Goal: Task Accomplishment & Management: Manage account settings

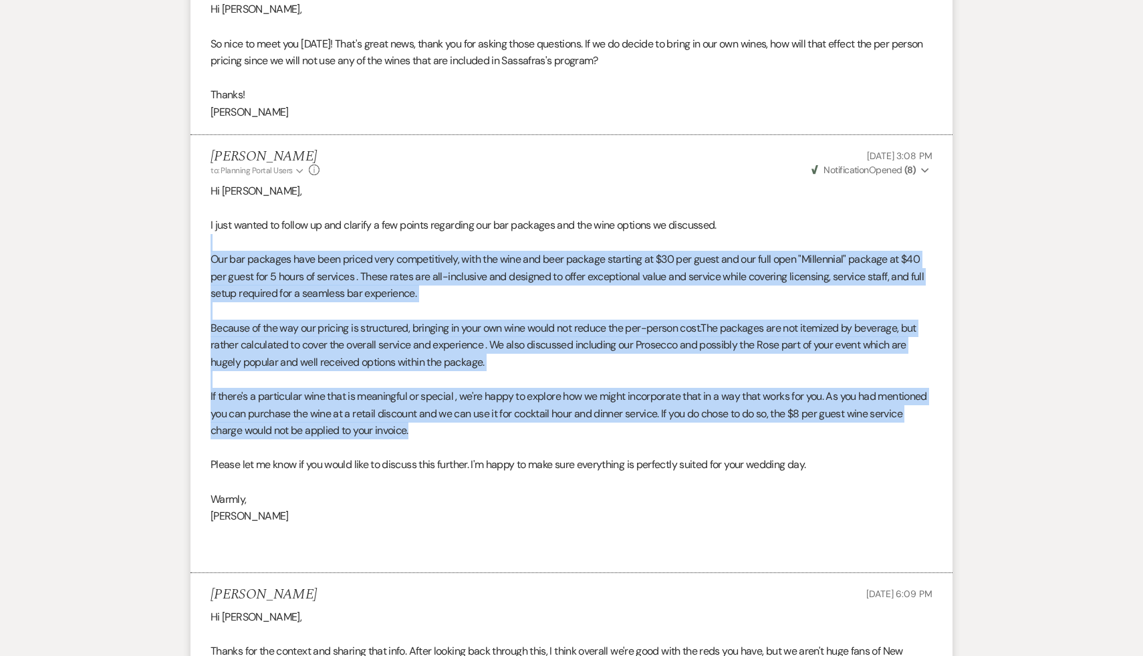
click at [523, 302] on p "Our bar packages have been priced very competitively, with the wine and beer pa…" at bounding box center [572, 276] width 722 height 51
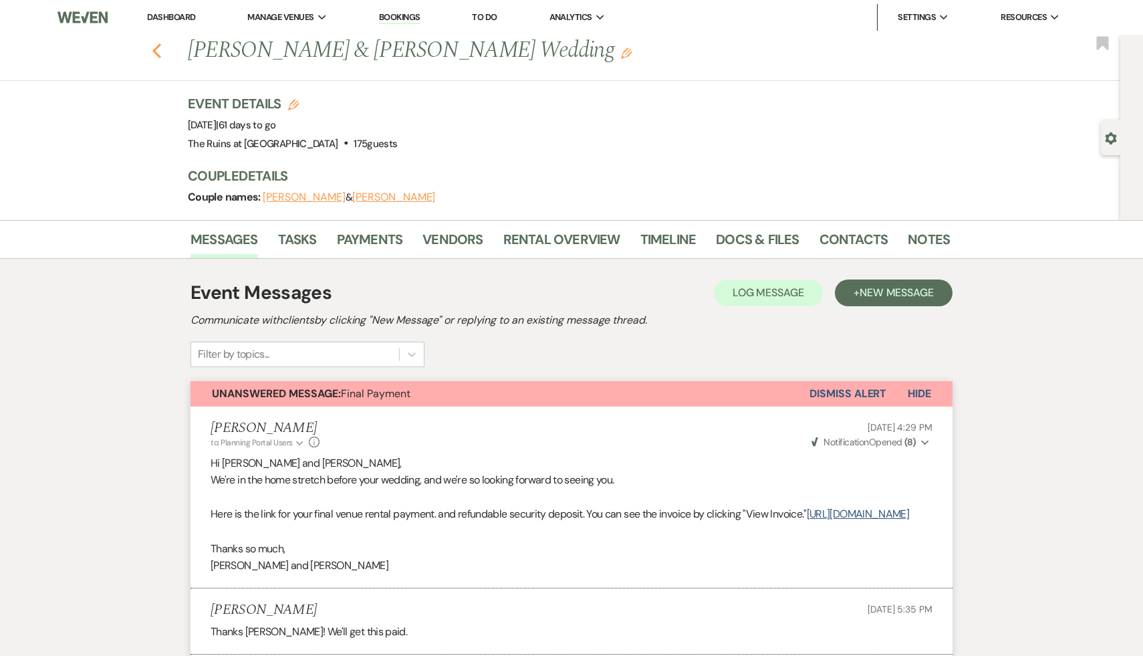
click at [154, 45] on icon "Previous" at bounding box center [157, 51] width 10 height 16
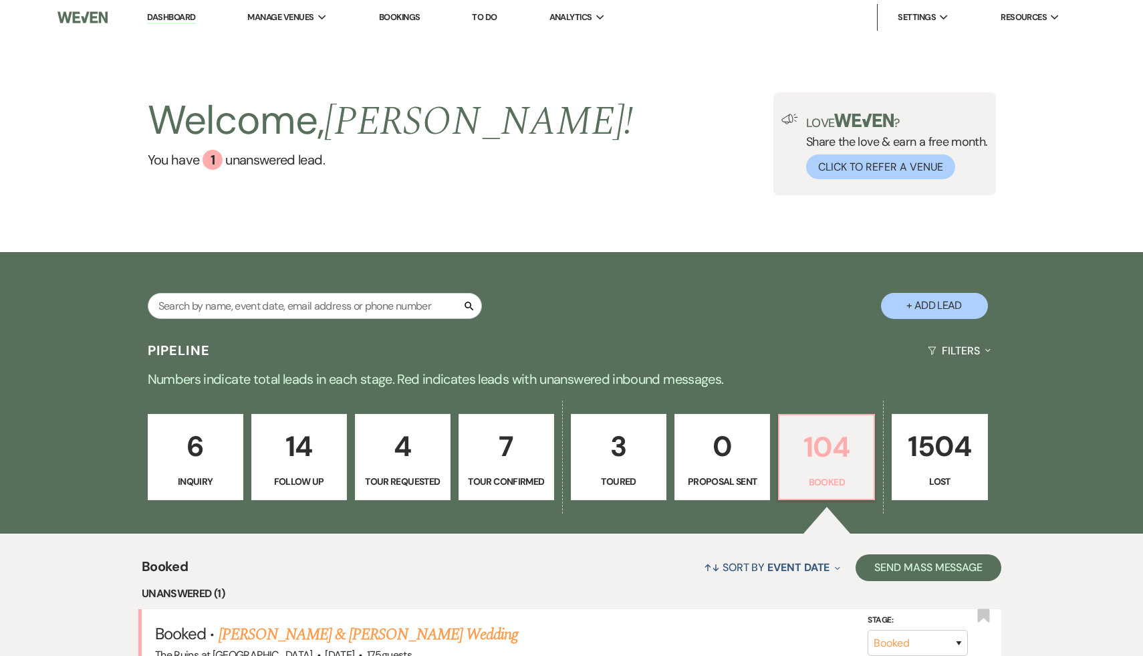
click at [813, 437] on p "104" at bounding box center [826, 446] width 78 height 45
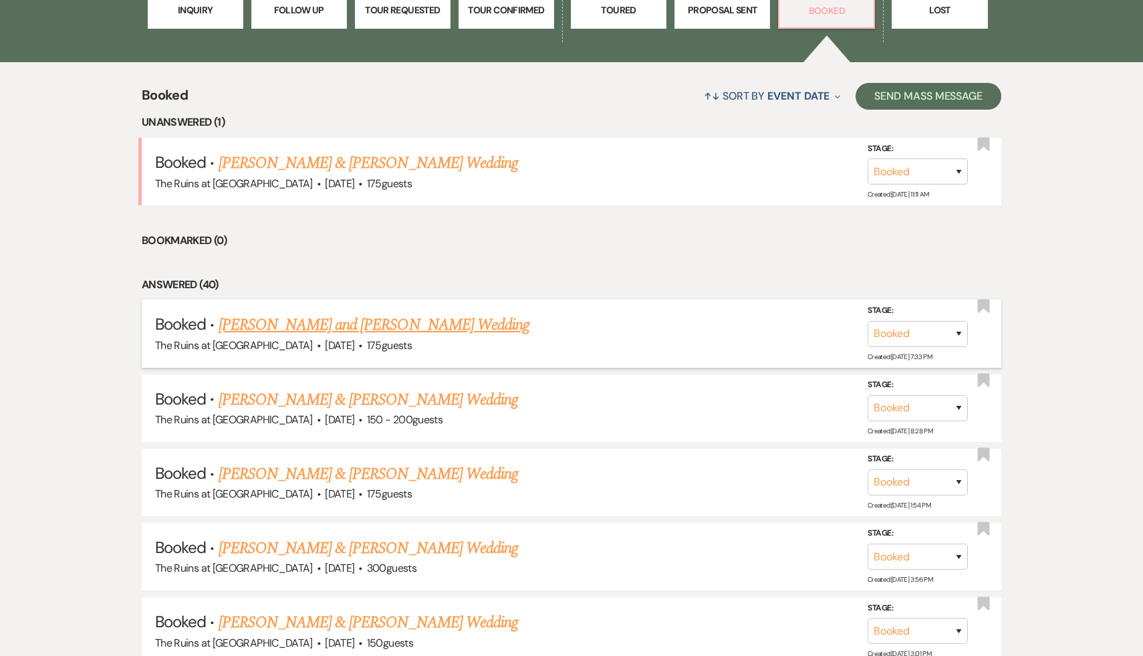
scroll to position [473, 0]
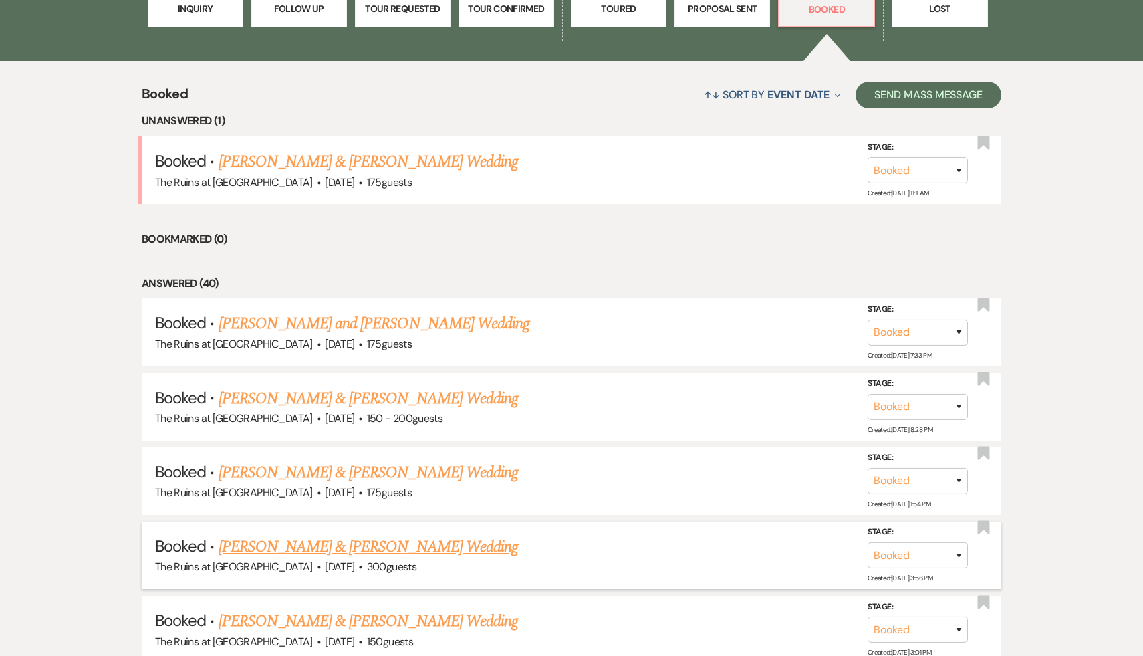
click at [440, 541] on link "[PERSON_NAME] & [PERSON_NAME] Wedding" at bounding box center [368, 547] width 299 height 24
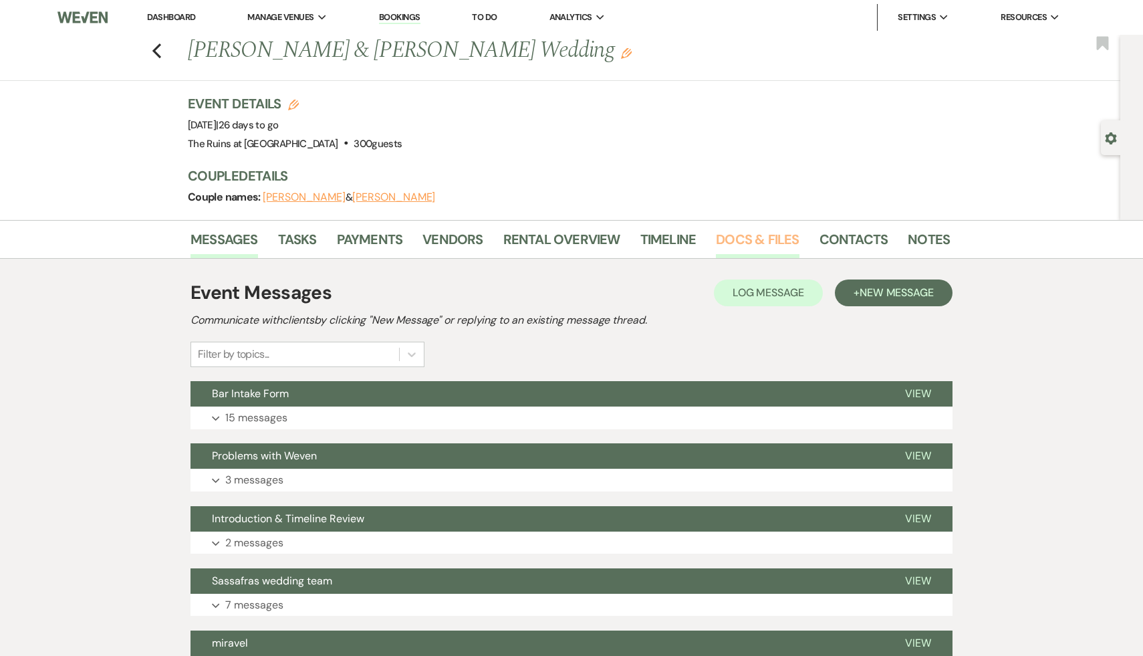
click at [764, 236] on link "Docs & Files" at bounding box center [757, 243] width 83 height 29
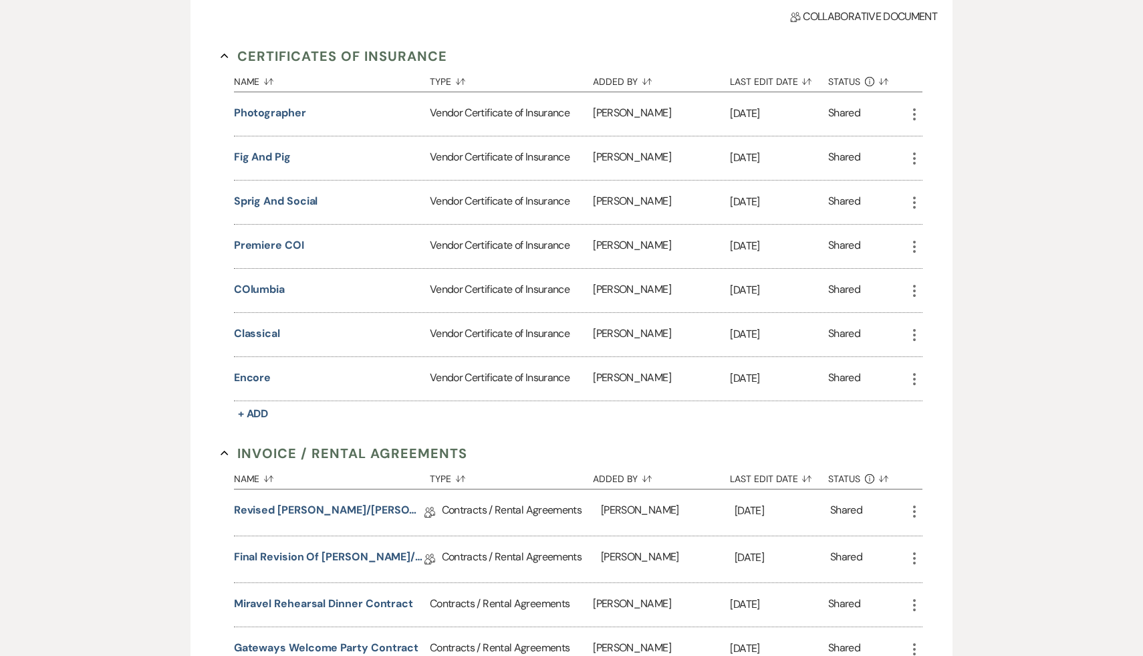
scroll to position [357, 0]
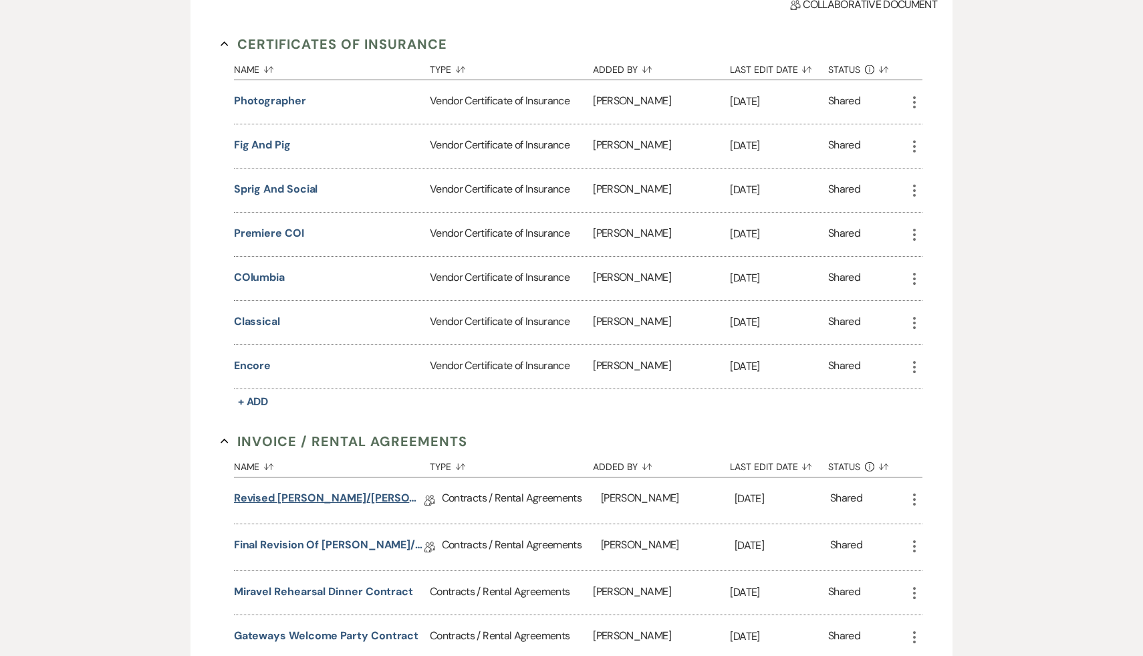
click at [314, 499] on link "Revised Brasher/Langan Wedding Property & Venue Lease Contract with Full Weddin…" at bounding box center [329, 500] width 191 height 21
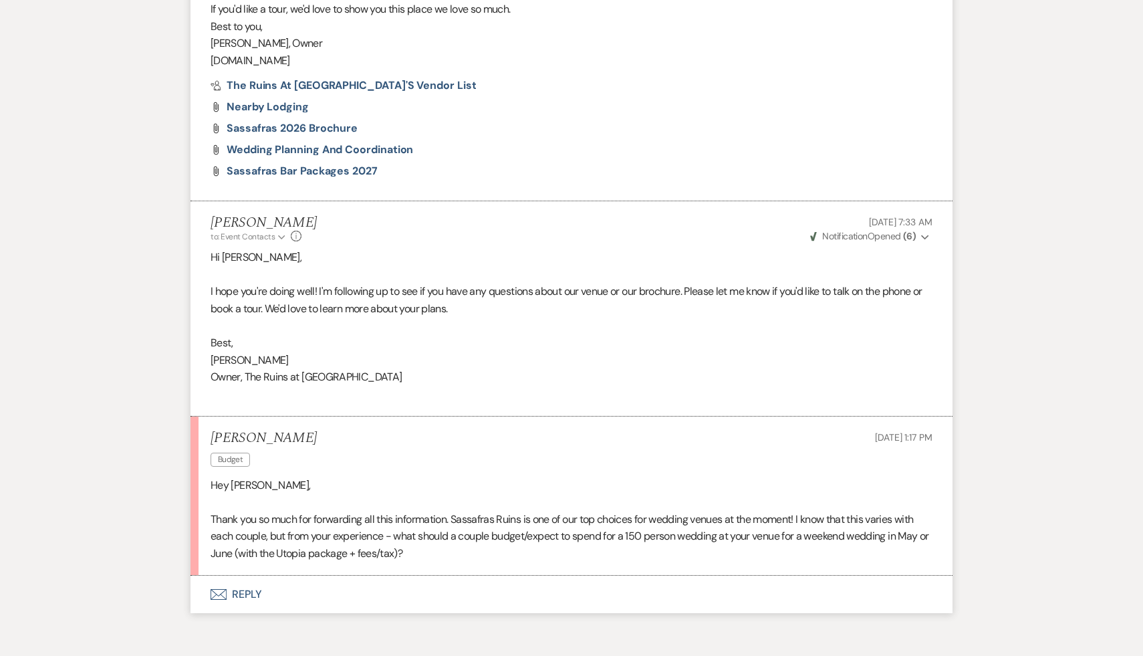
scroll to position [958, 0]
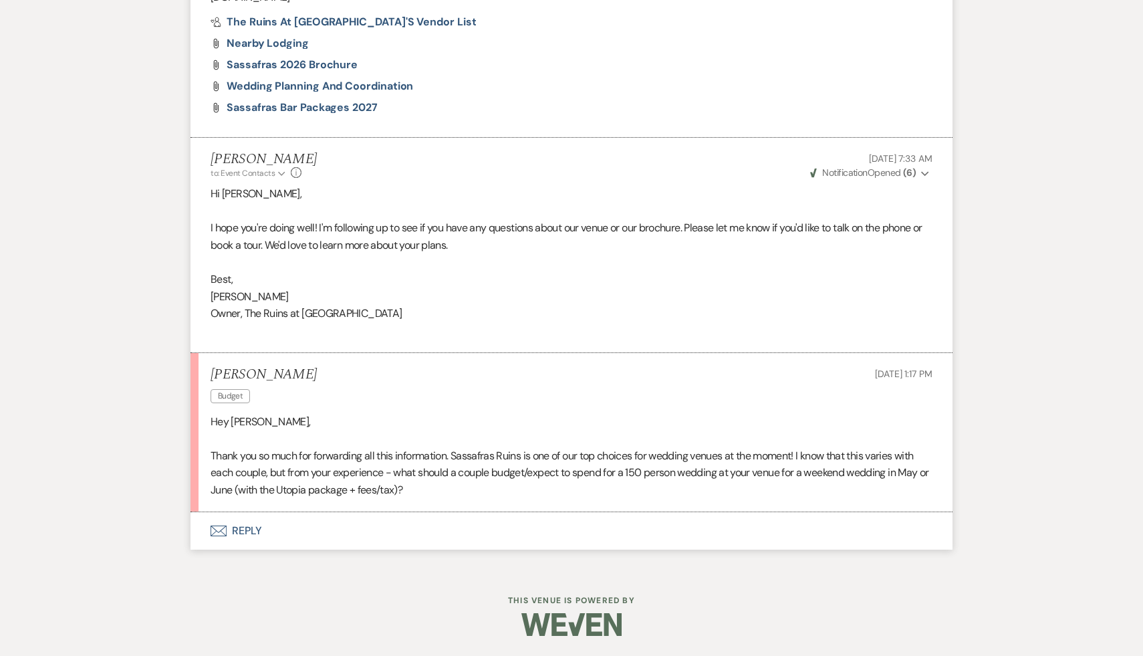
click at [245, 529] on button "Envelope Reply" at bounding box center [572, 530] width 762 height 37
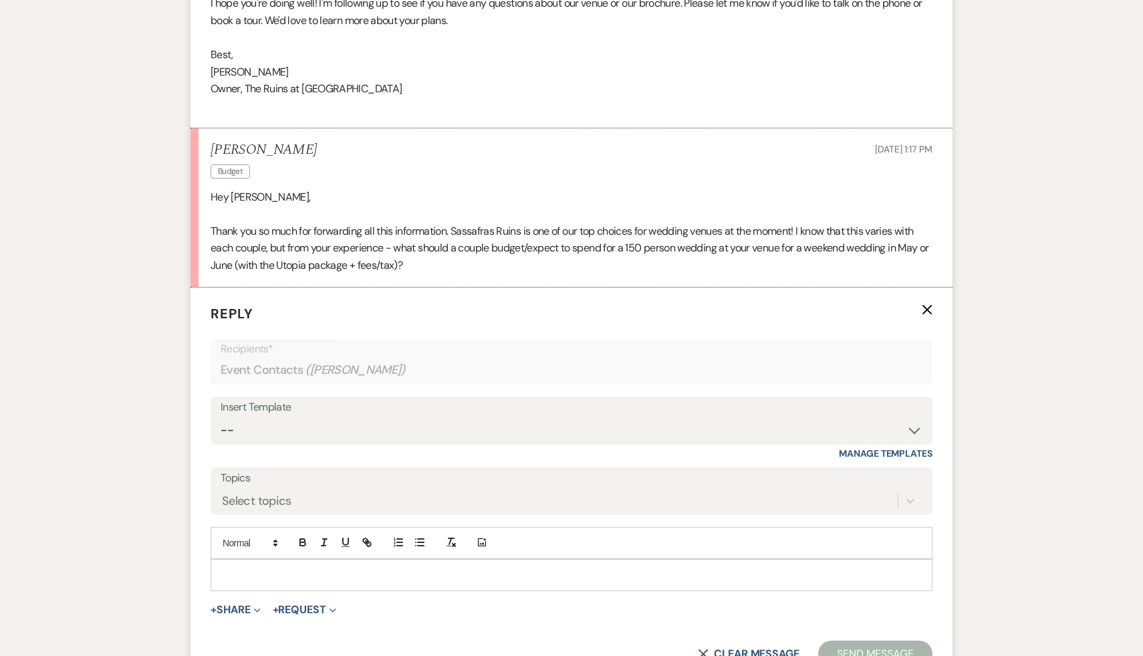
scroll to position [1332, 0]
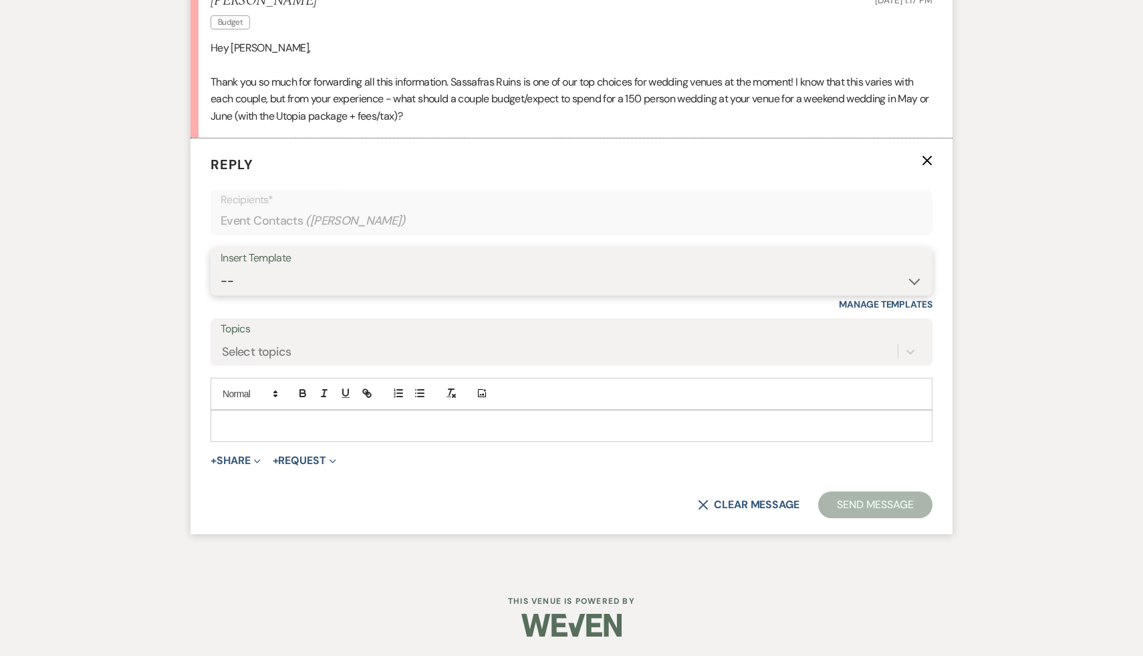
click at [916, 279] on select "-- Weven Planning Portal Introduction (Booked Events) Initial Inquiry Response …" at bounding box center [572, 281] width 702 height 26
select select "3774"
click at [221, 268] on select "-- Weven Planning Portal Introduction (Booked Events) Initial Inquiry Response …" at bounding box center [572, 281] width 702 height 26
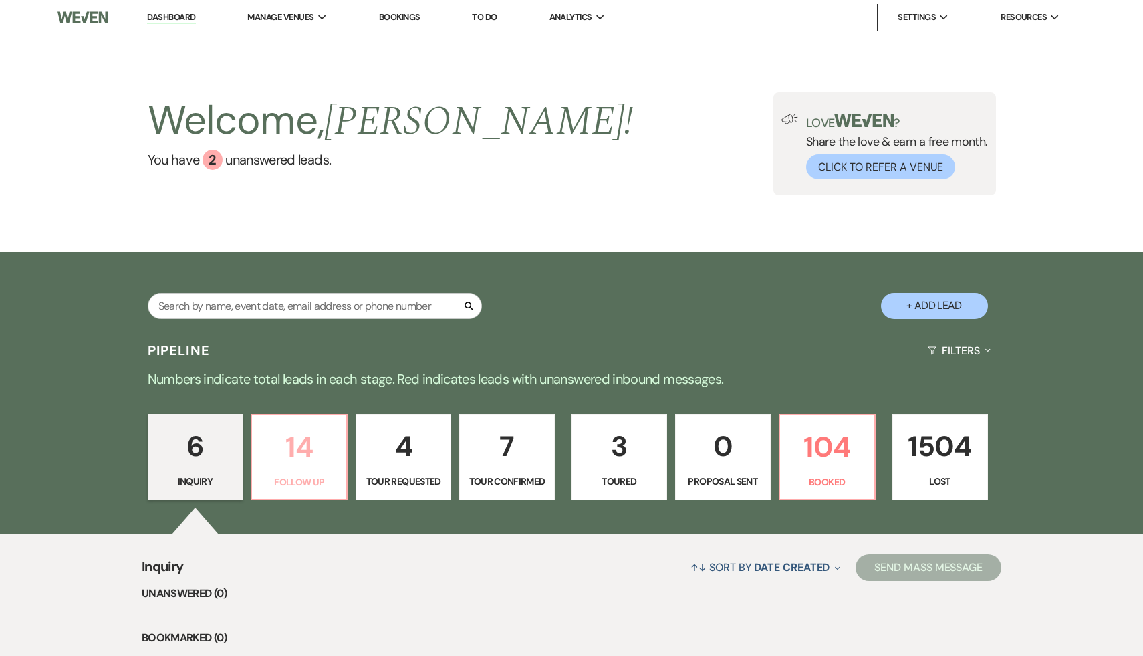
click at [301, 446] on p "14" at bounding box center [299, 446] width 78 height 45
select select "9"
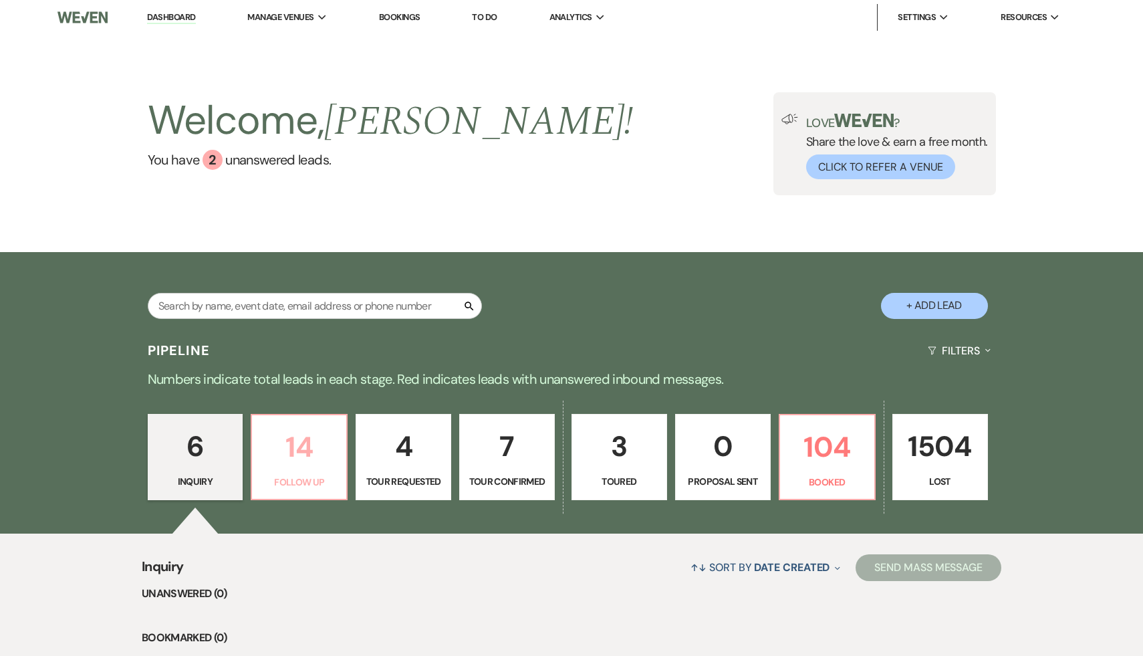
select select "9"
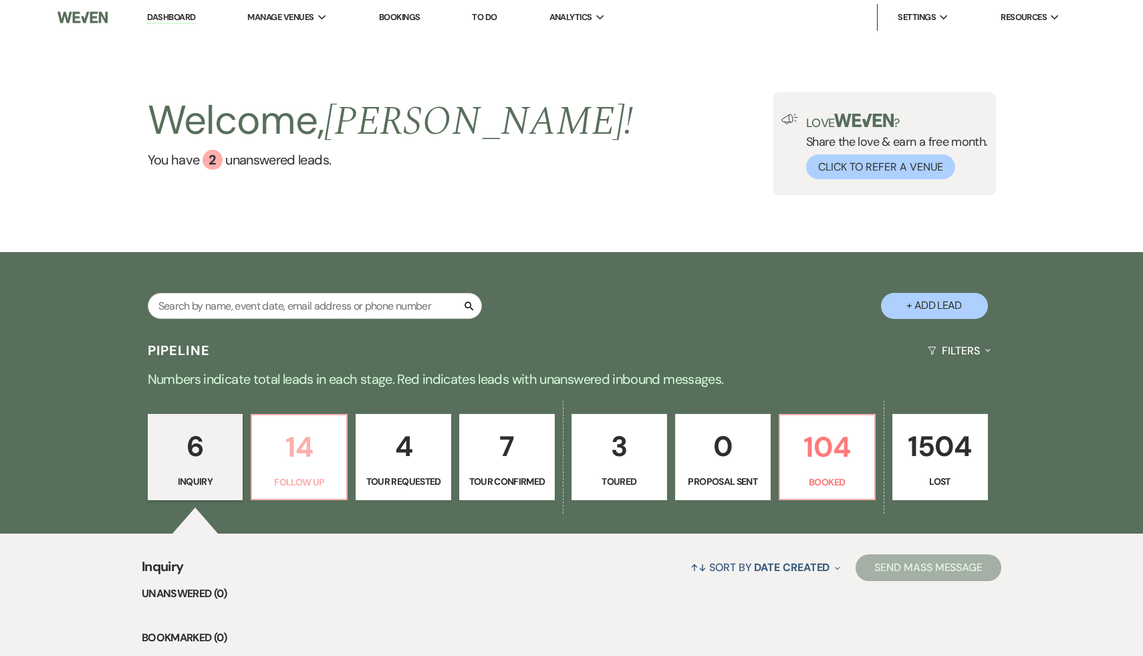
select select "9"
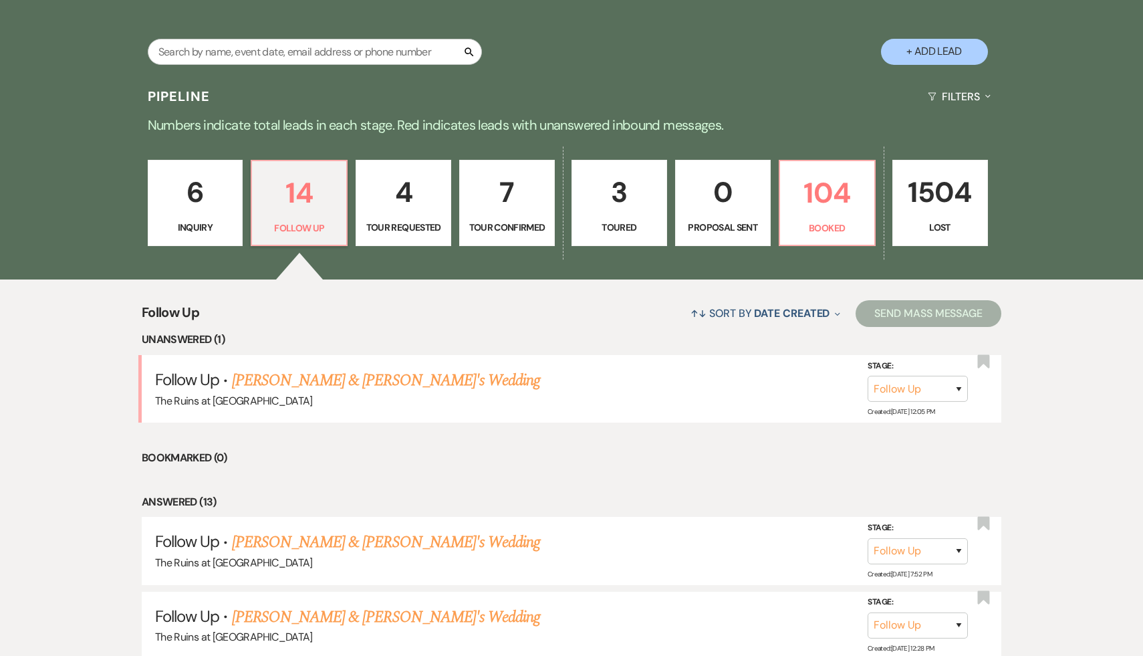
scroll to position [306, 0]
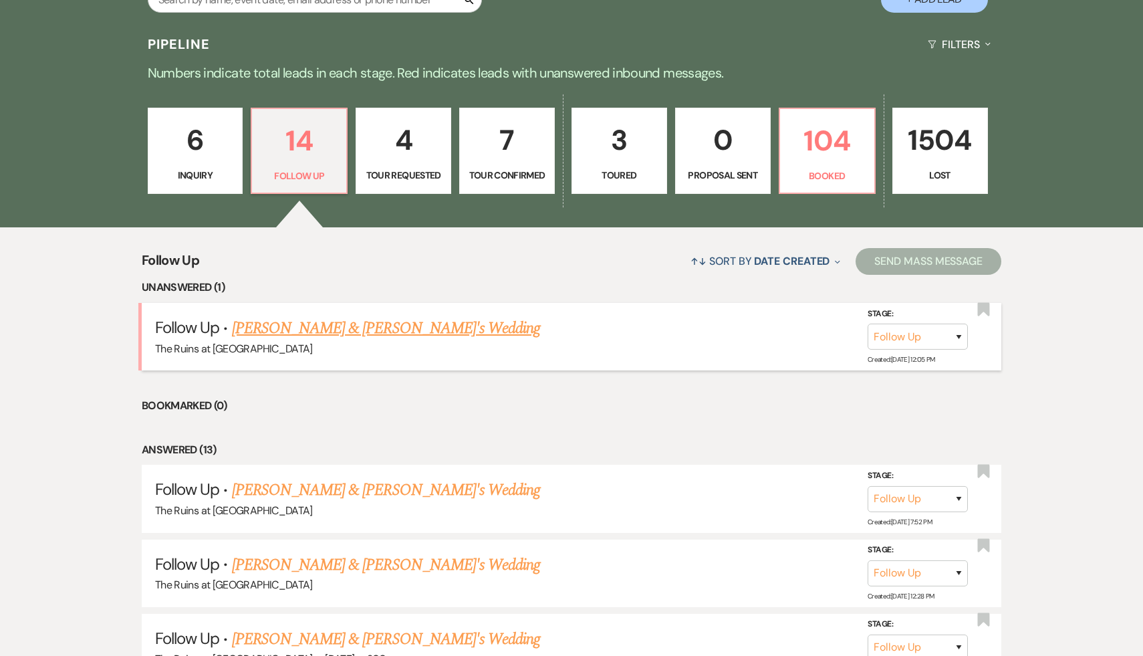
click at [313, 329] on link "Minna Kim & Fiance's Wedding" at bounding box center [386, 328] width 309 height 24
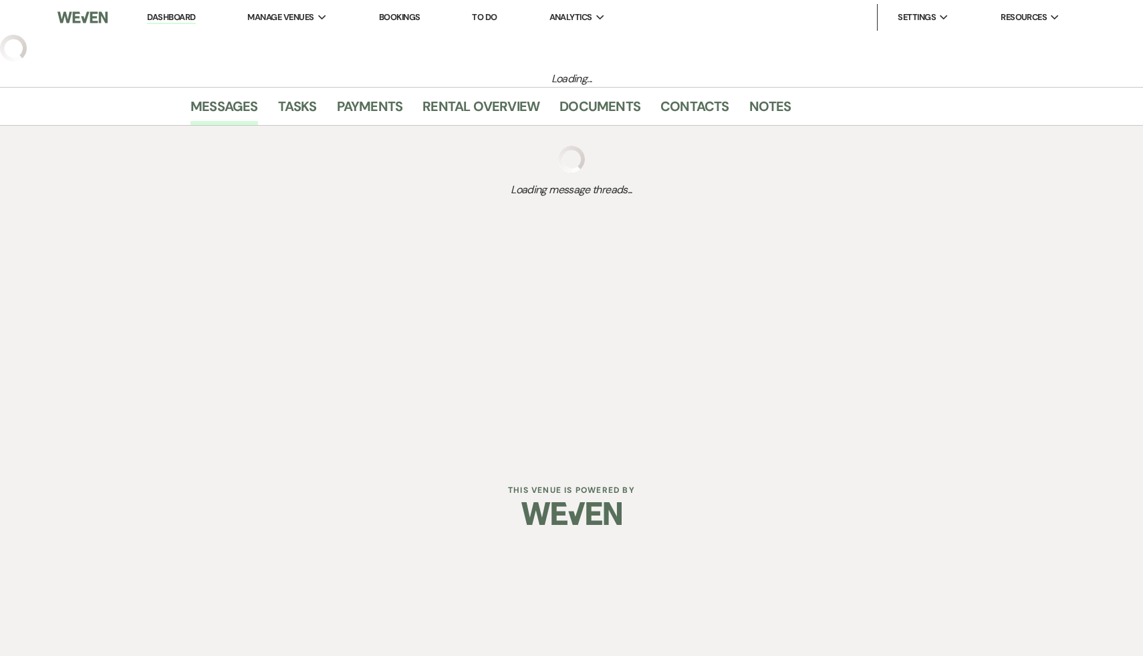
select select "9"
select select "6"
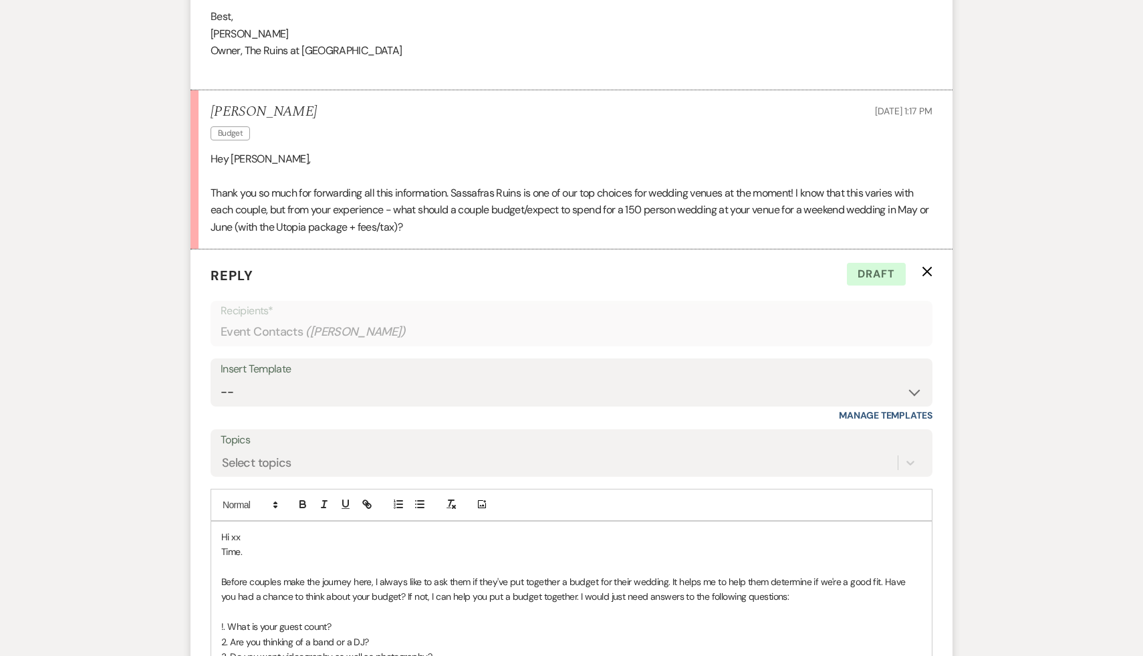
scroll to position [1312, 0]
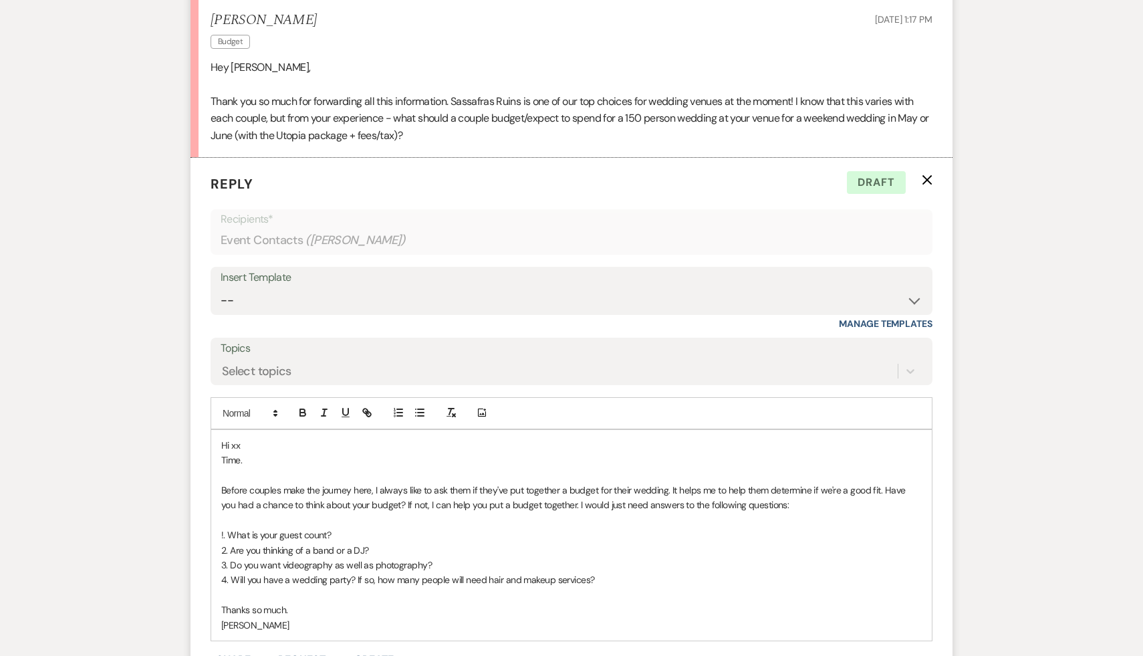
click at [310, 438] on p "Hi xx" at bounding box center [571, 445] width 701 height 15
click at [272, 445] on p "Hi xx" at bounding box center [571, 445] width 701 height 15
click at [261, 465] on p "Time." at bounding box center [571, 460] width 701 height 15
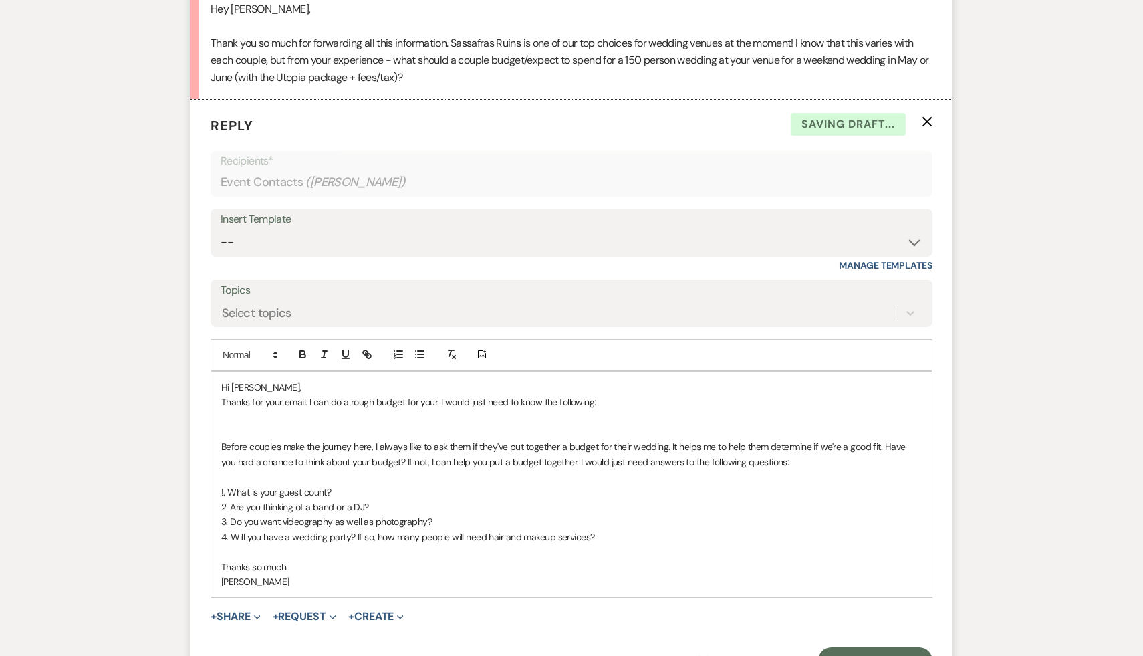
scroll to position [1377, 0]
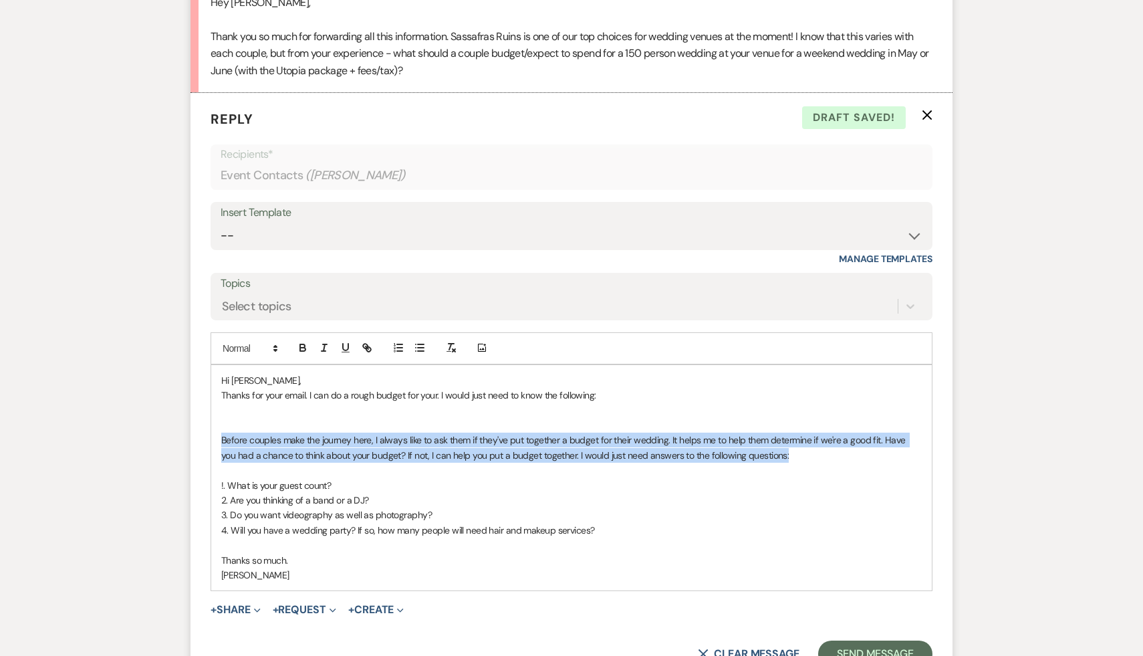
drag, startPoint x: 781, startPoint y: 458, endPoint x: 199, endPoint y: 439, distance: 582.6
click at [199, 439] on form "Reply X Draft saved! Recipients* Event Contacts ( Minna Kim ) Insert Template -…" at bounding box center [572, 388] width 762 height 590
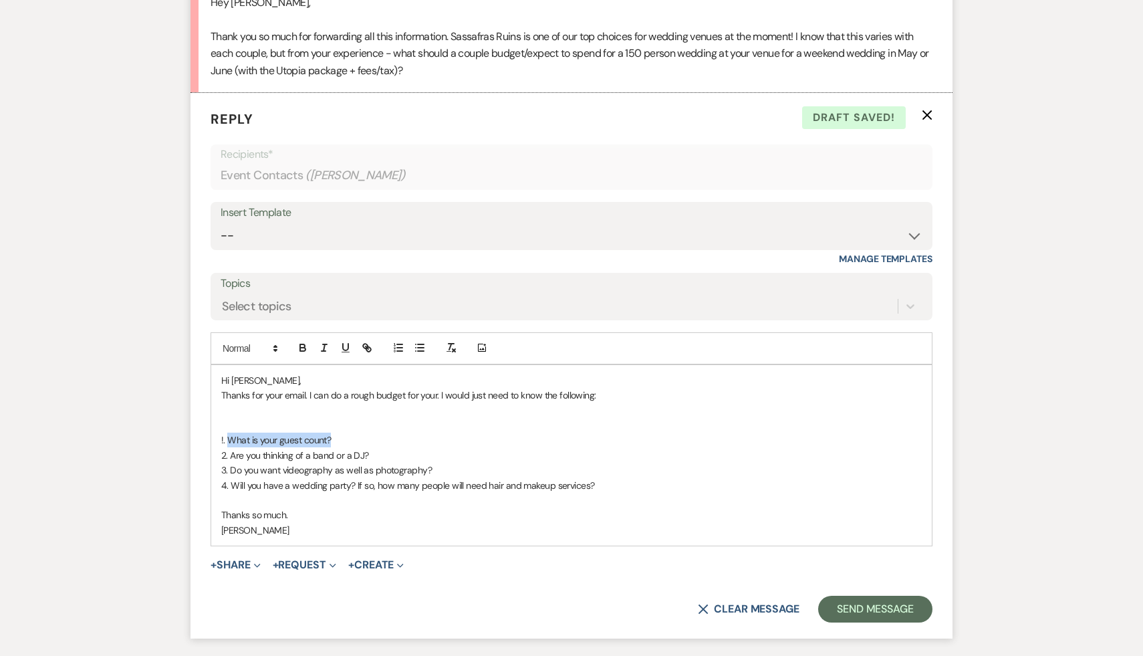
drag, startPoint x: 352, startPoint y: 442, endPoint x: 226, endPoint y: 439, distance: 125.7
click at [226, 439] on p "!. What is your guest count?" at bounding box center [571, 440] width 701 height 15
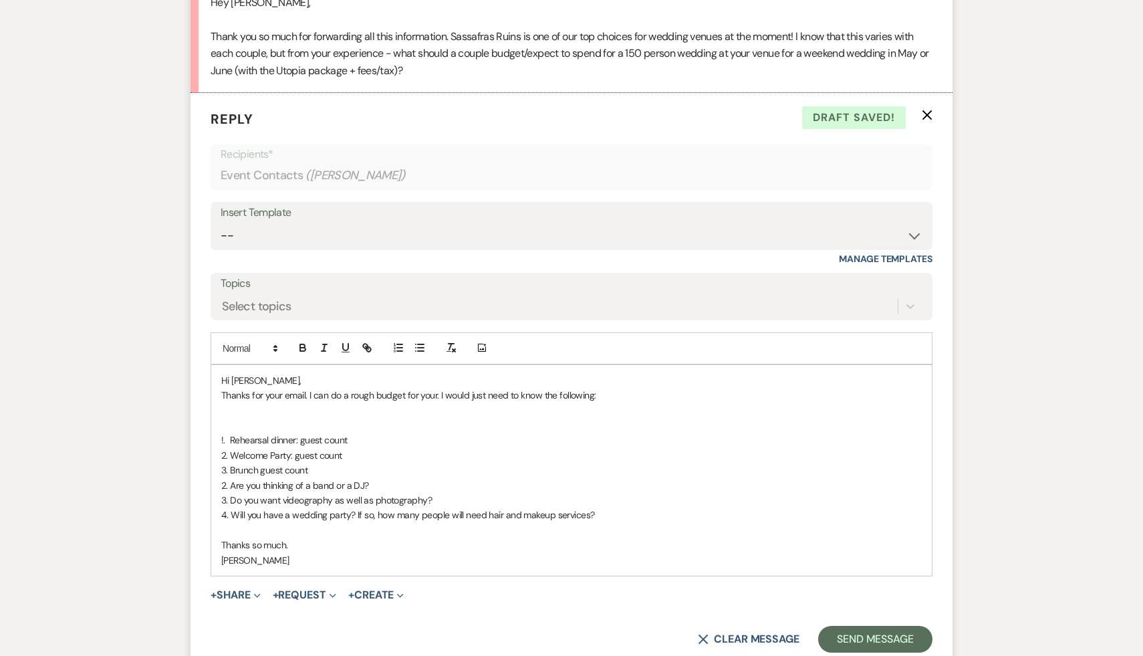
click at [439, 395] on p "Thanks for your email. I can do a rough budget for your. I would just need to k…" at bounding box center [571, 395] width 701 height 15
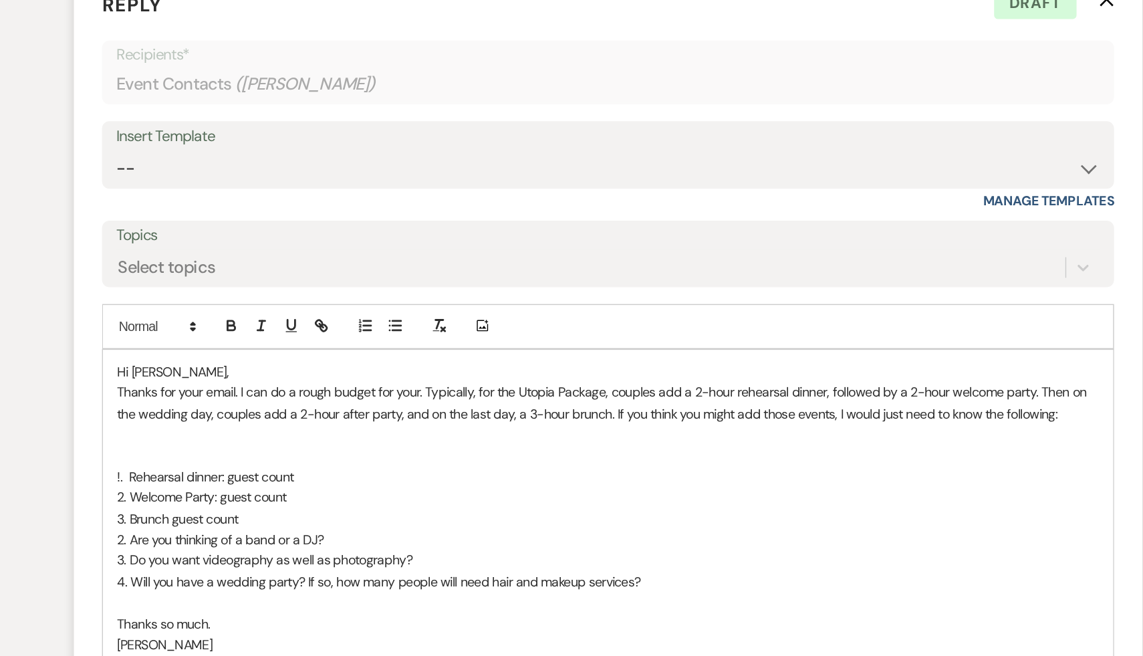
click at [351, 470] on p "2. Welcome Party: guest count" at bounding box center [571, 470] width 701 height 15
click at [364, 498] on p "2. Are you thinking of a band or a DJ?" at bounding box center [571, 500] width 701 height 15
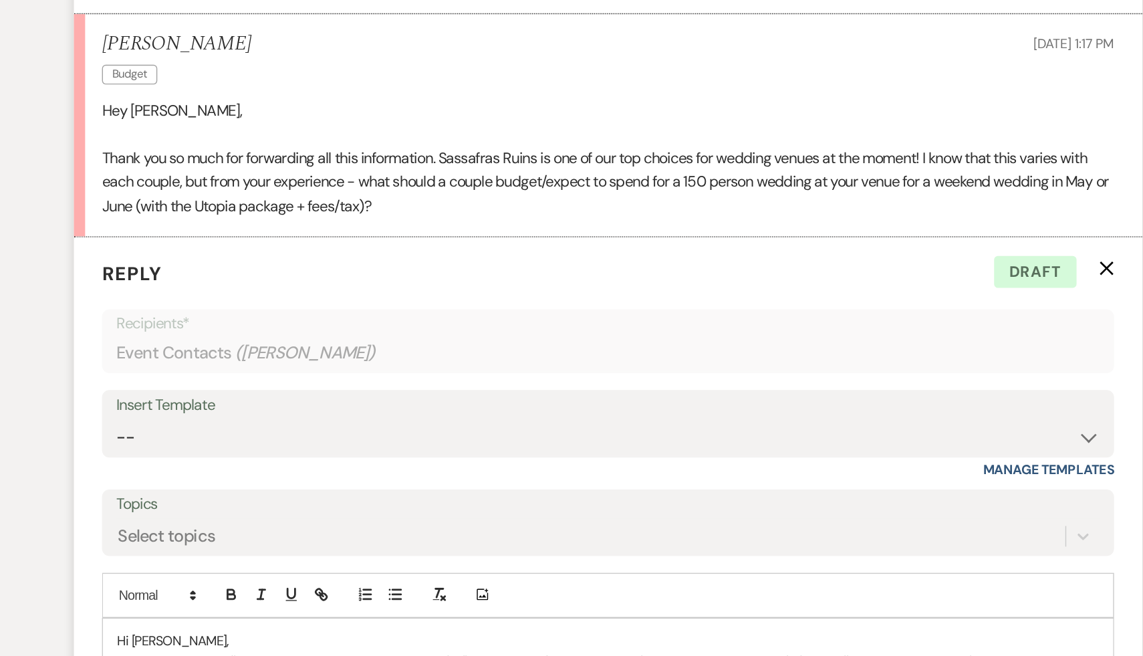
scroll to position [1188, 0]
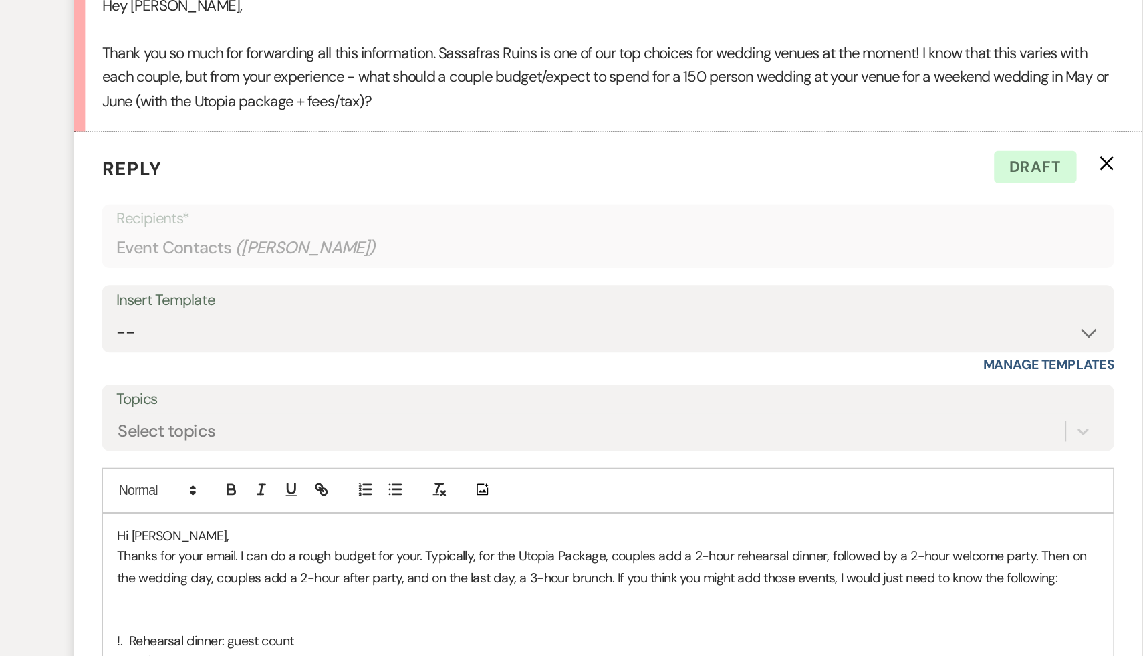
click at [245, 570] on p "Hi Mina," at bounding box center [571, 569] width 701 height 15
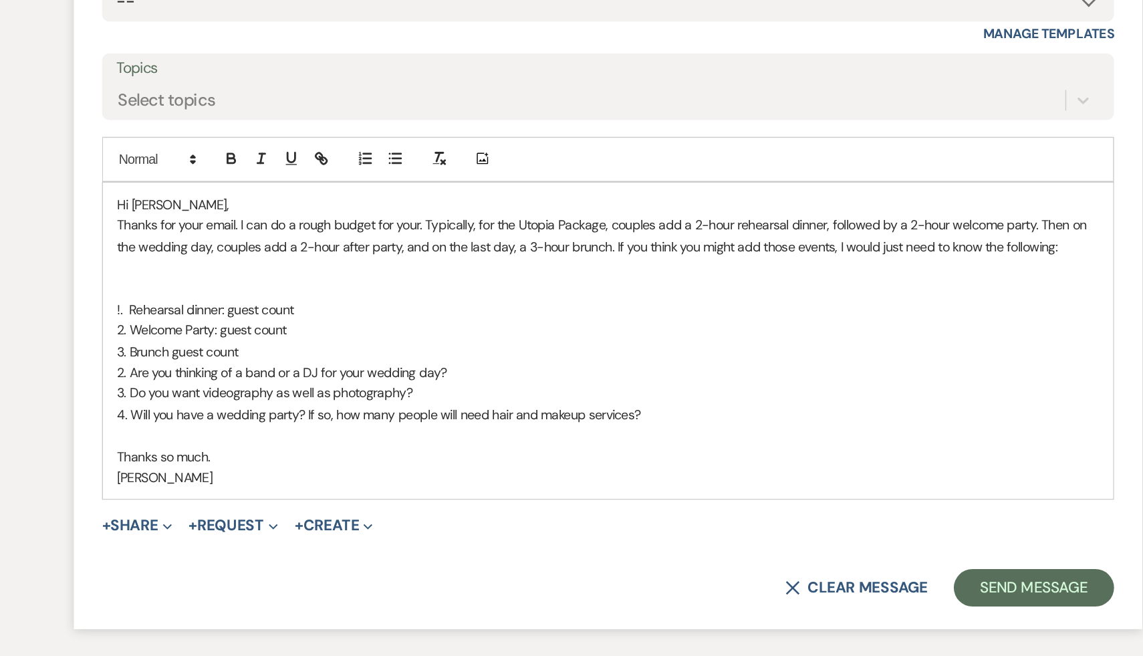
scroll to position [1527, 0]
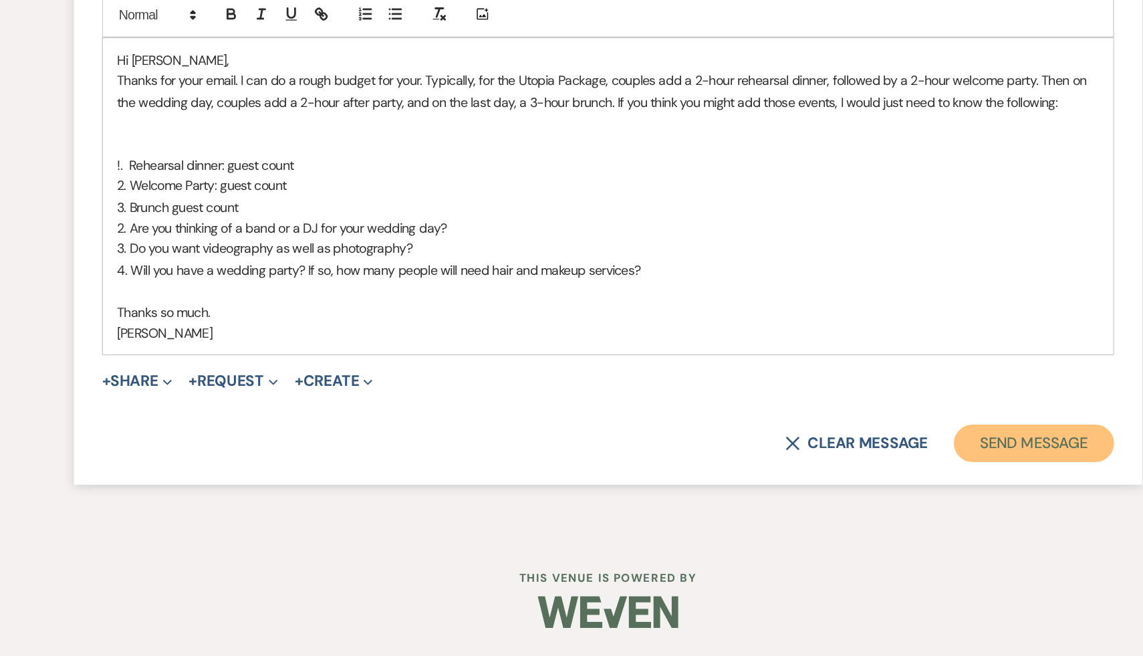
click at [894, 503] on button "Send Message" at bounding box center [875, 504] width 114 height 27
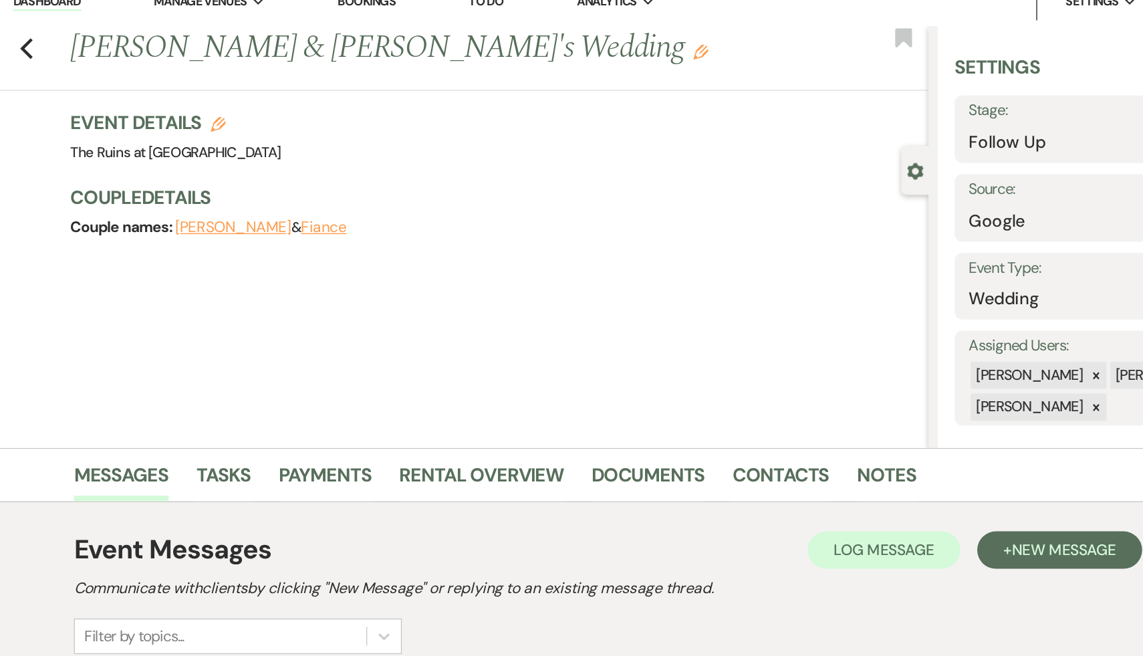
scroll to position [0, 0]
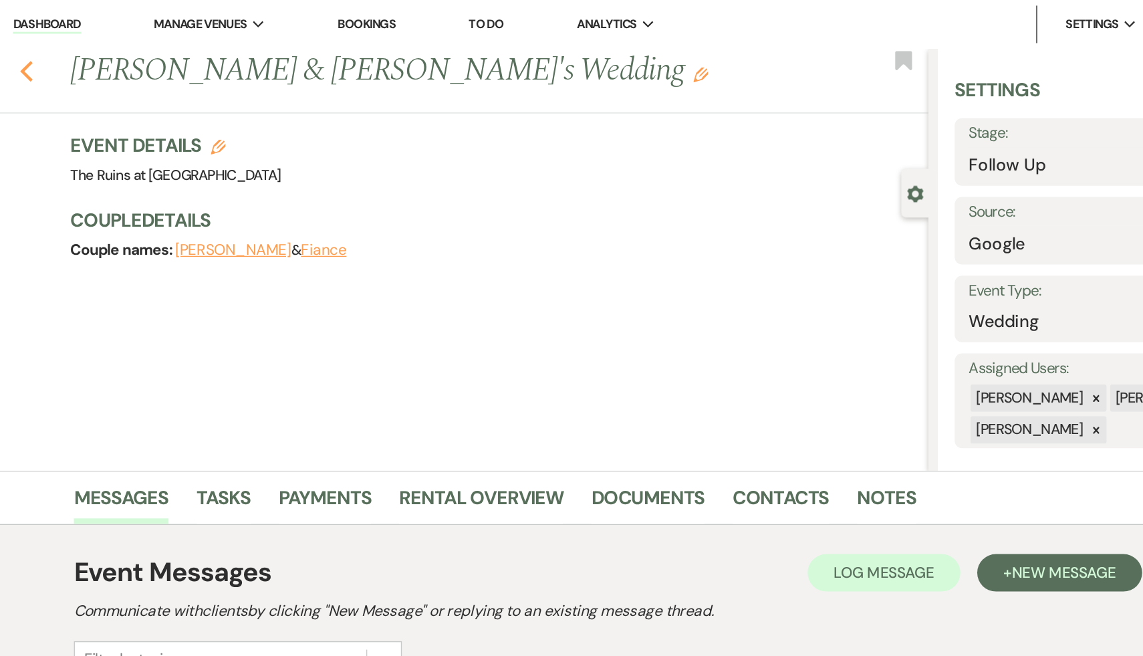
click at [156, 44] on icon "Previous" at bounding box center [157, 51] width 10 height 16
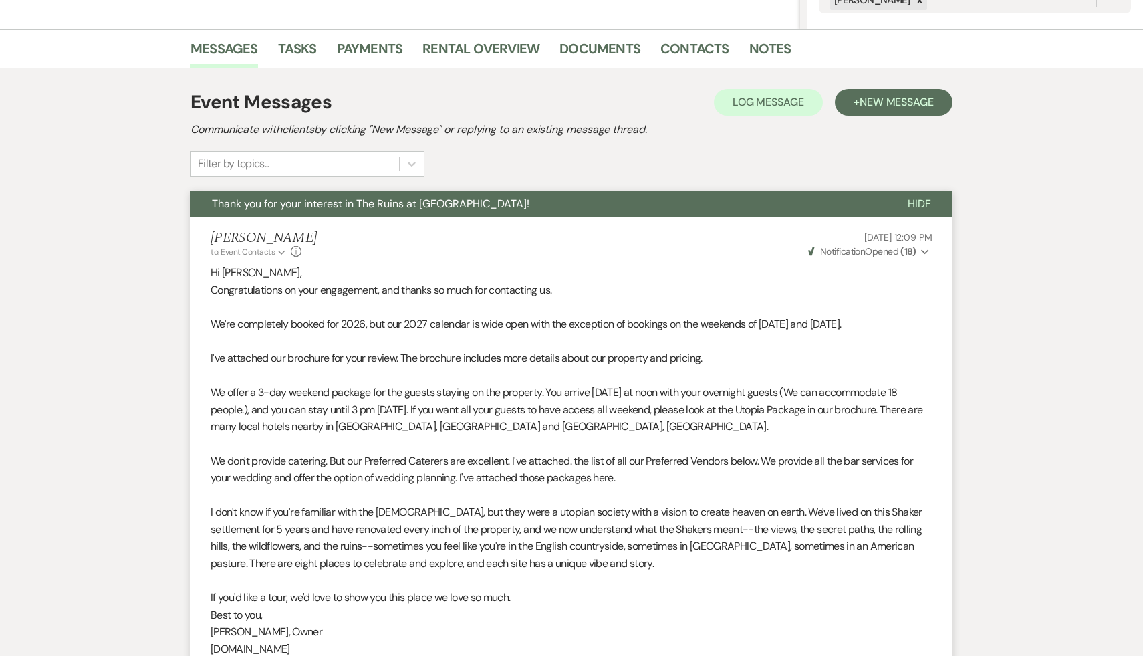
select select "9"
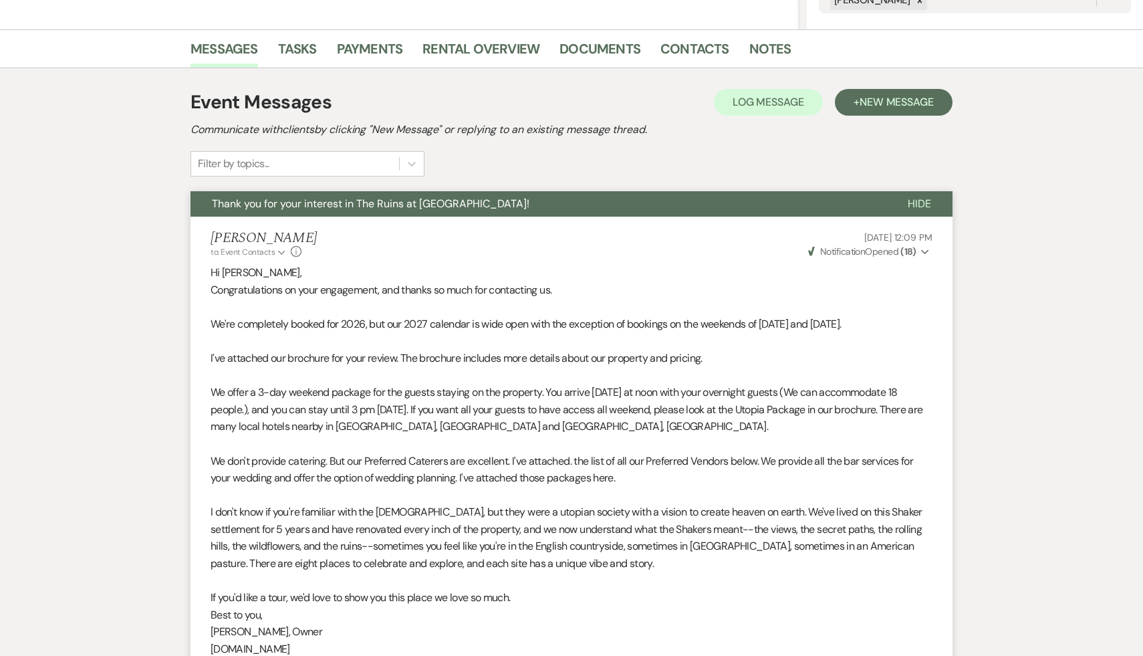
select select "9"
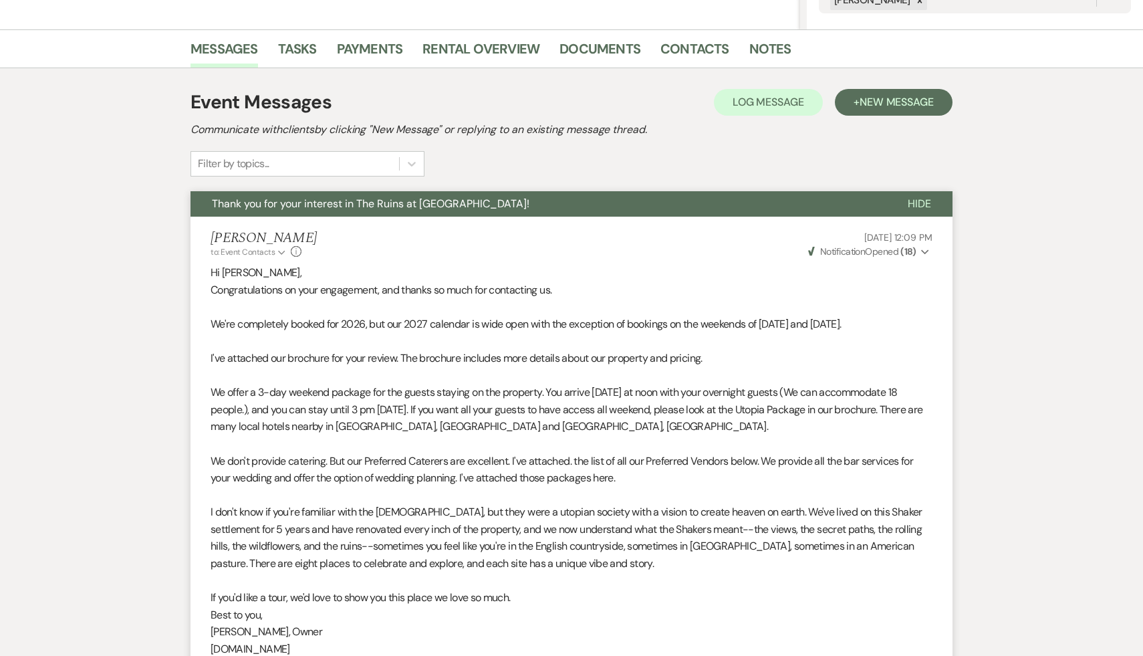
select select "9"
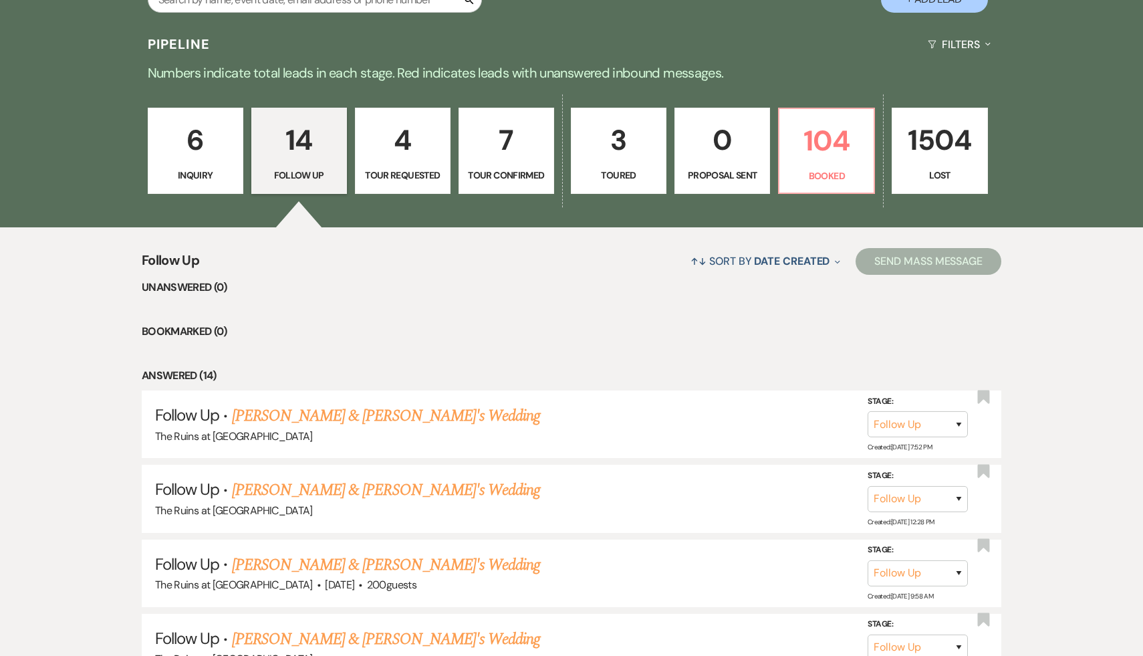
scroll to position [338, 0]
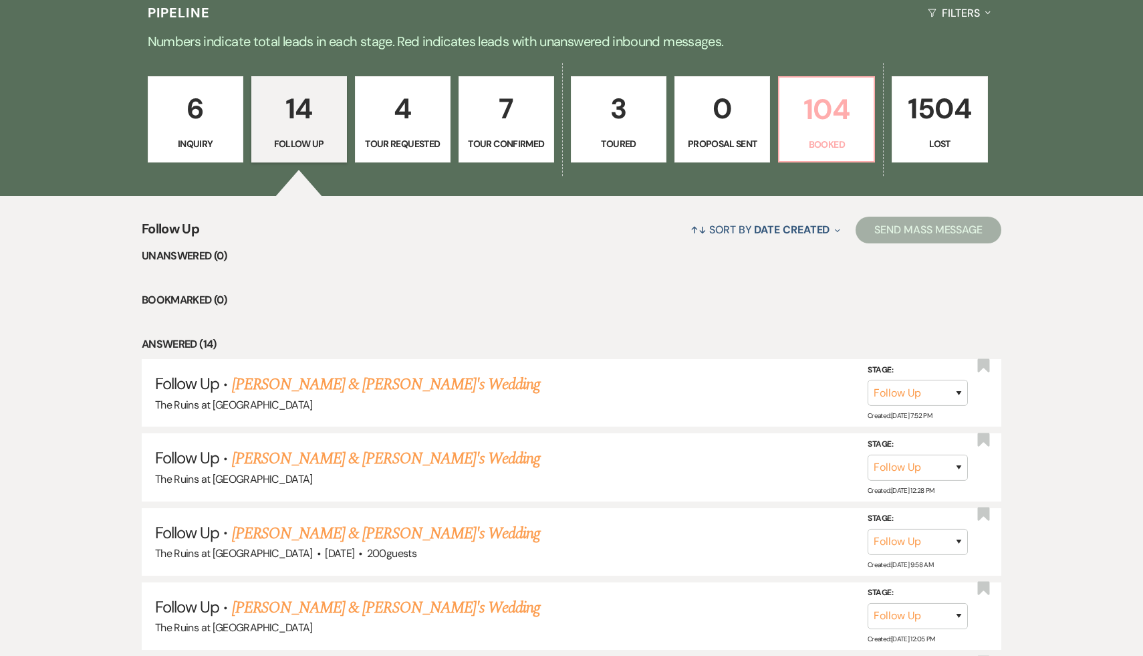
click at [813, 112] on p "104" at bounding box center [826, 109] width 78 height 45
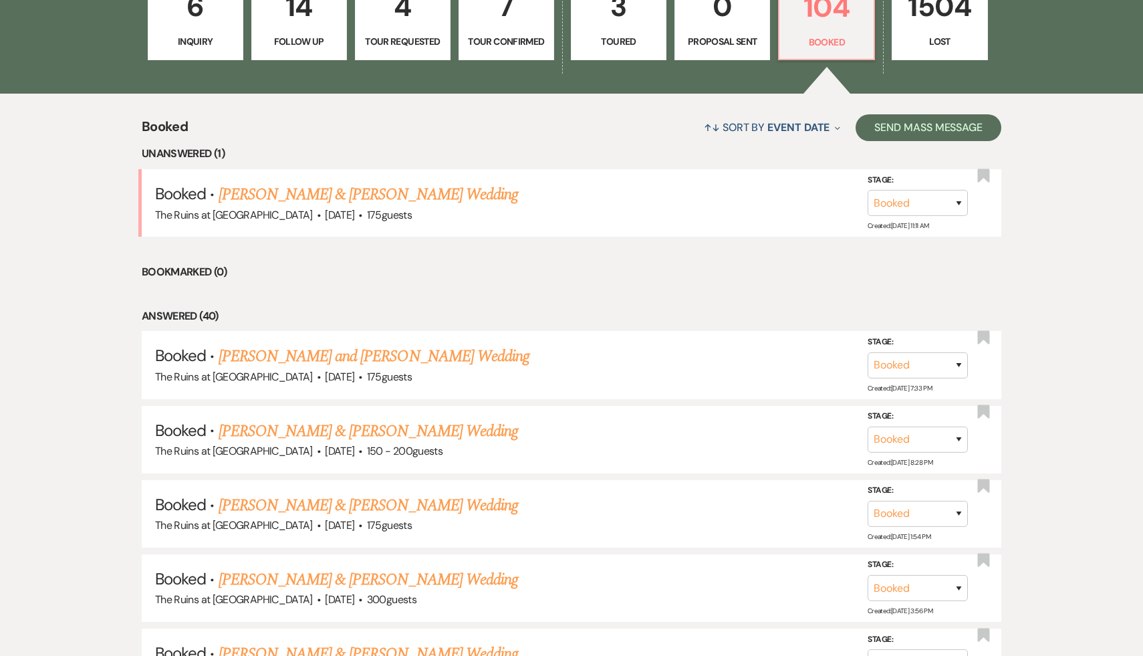
scroll to position [439, 0]
click at [428, 428] on link "[PERSON_NAME] & [PERSON_NAME] Wedding" at bounding box center [368, 432] width 299 height 24
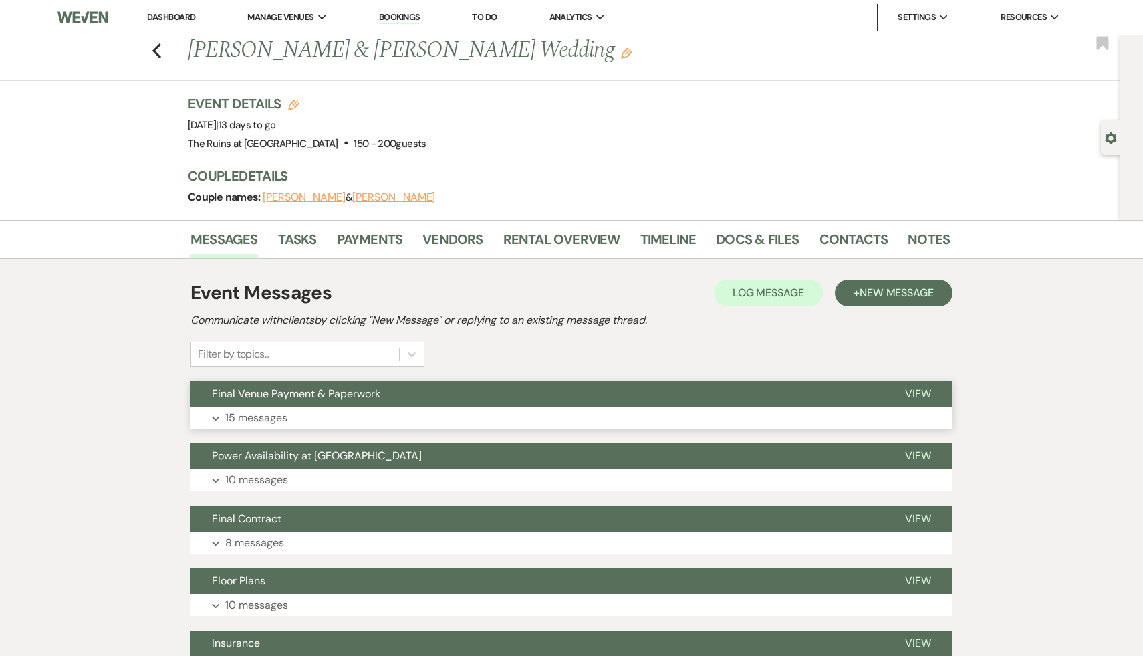
click at [352, 394] on span "Final Venue Payment & Paperwork" at bounding box center [296, 393] width 168 height 14
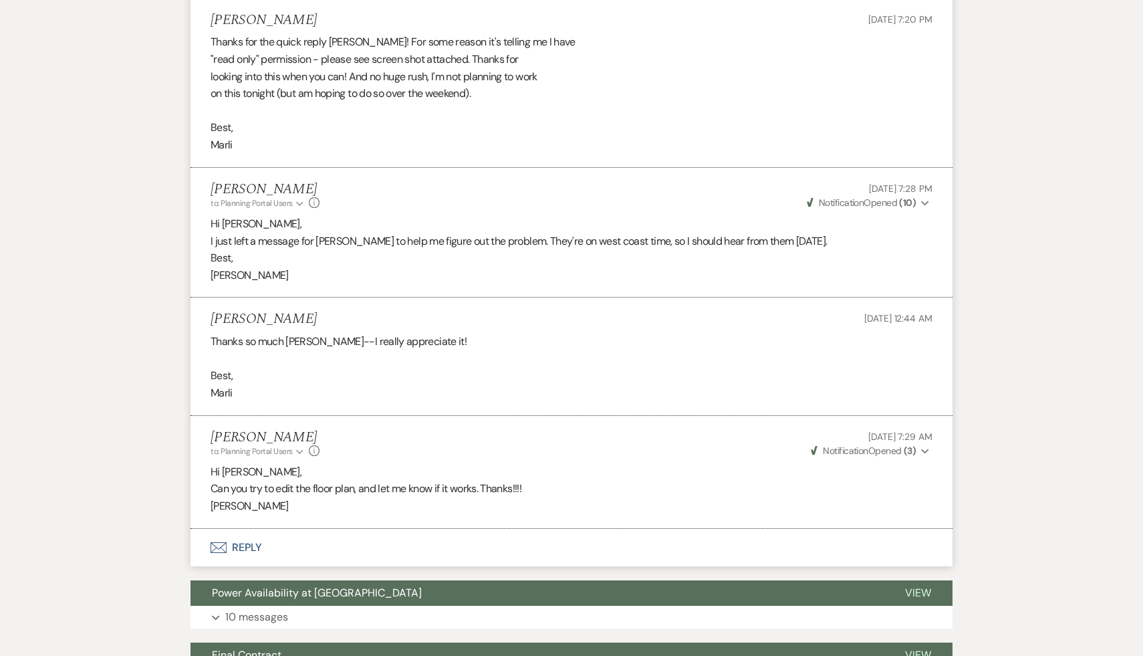
scroll to position [3286, 0]
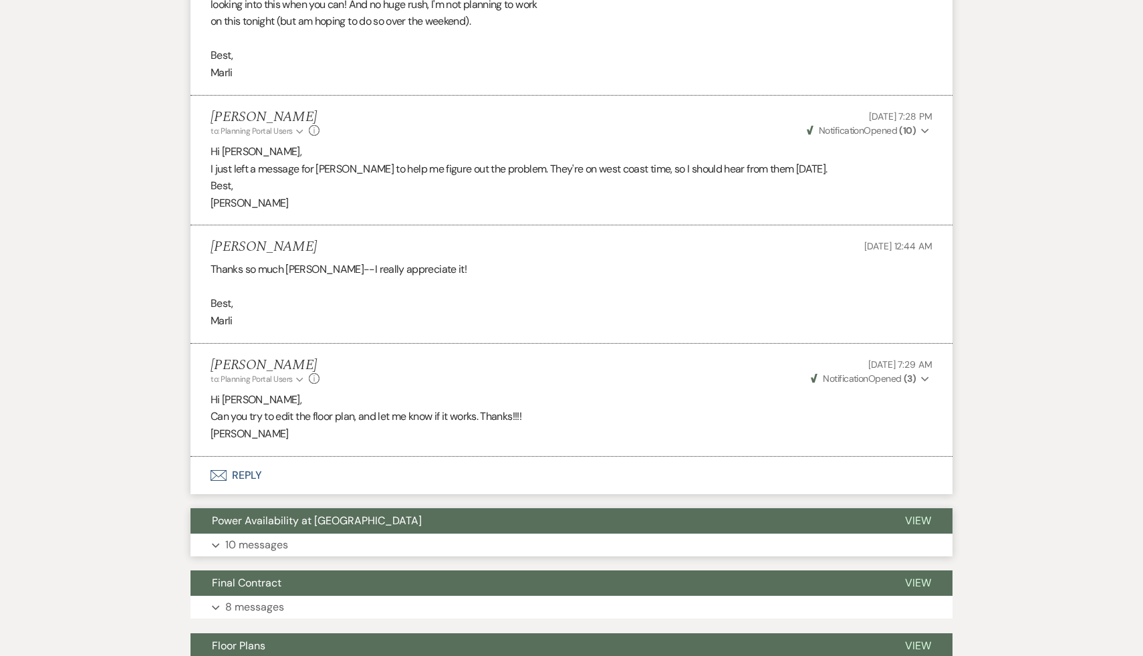
click at [363, 521] on span "Power Availability at [GEOGRAPHIC_DATA]" at bounding box center [317, 520] width 210 height 14
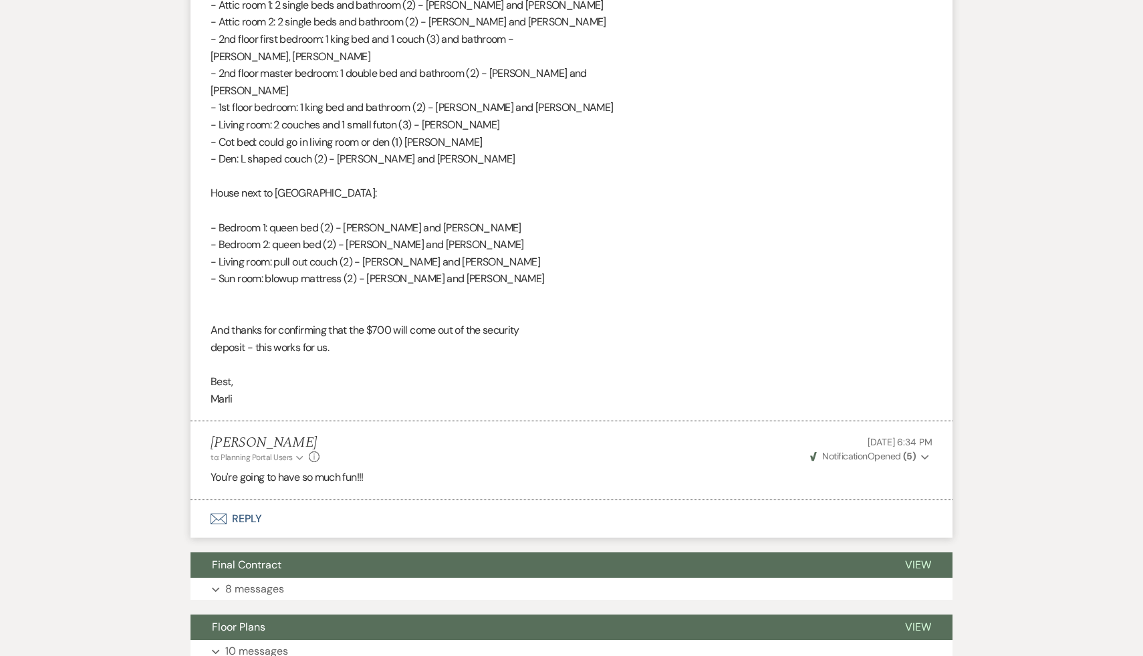
scroll to position [5757, 0]
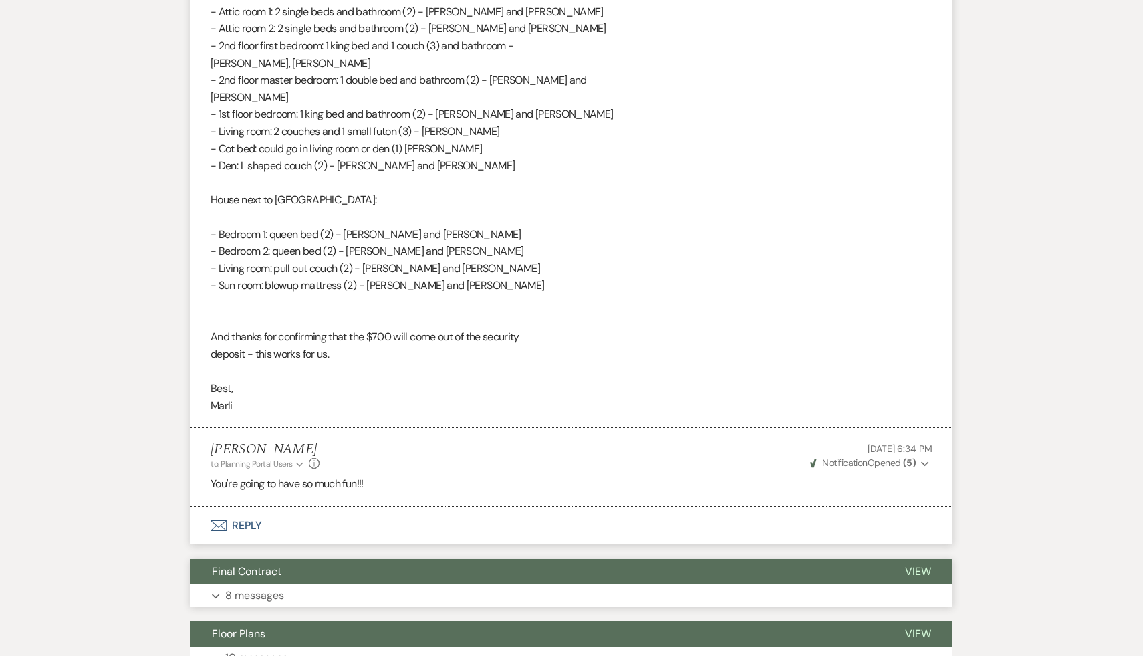
click at [263, 574] on span "Final Contract" at bounding box center [247, 571] width 70 height 14
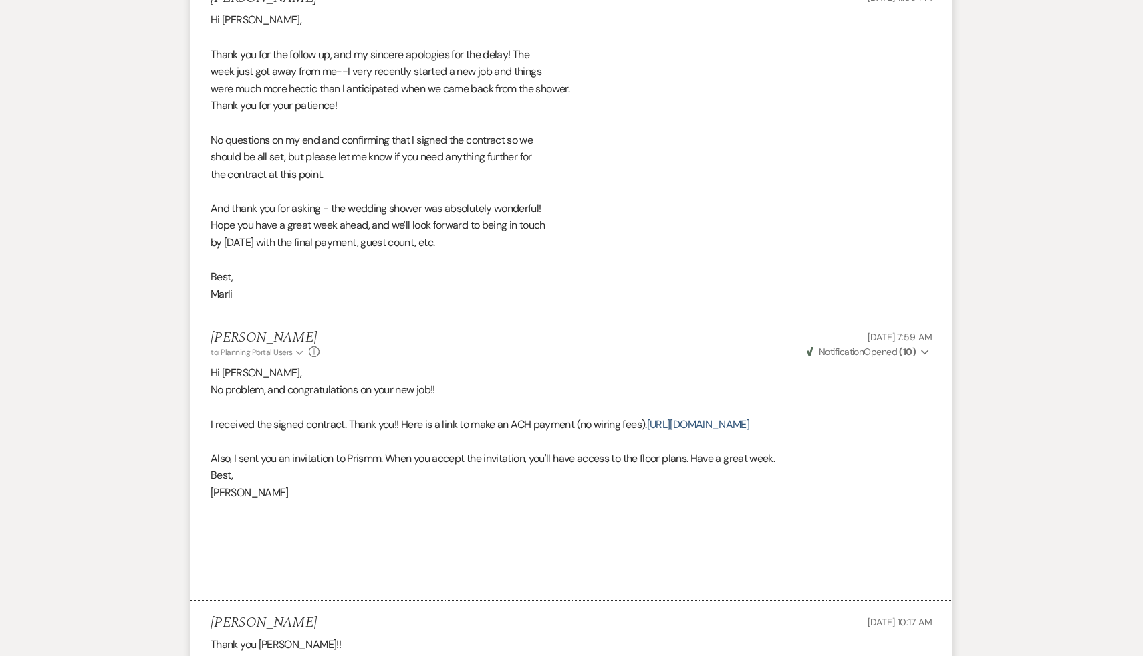
scroll to position [7048, 0]
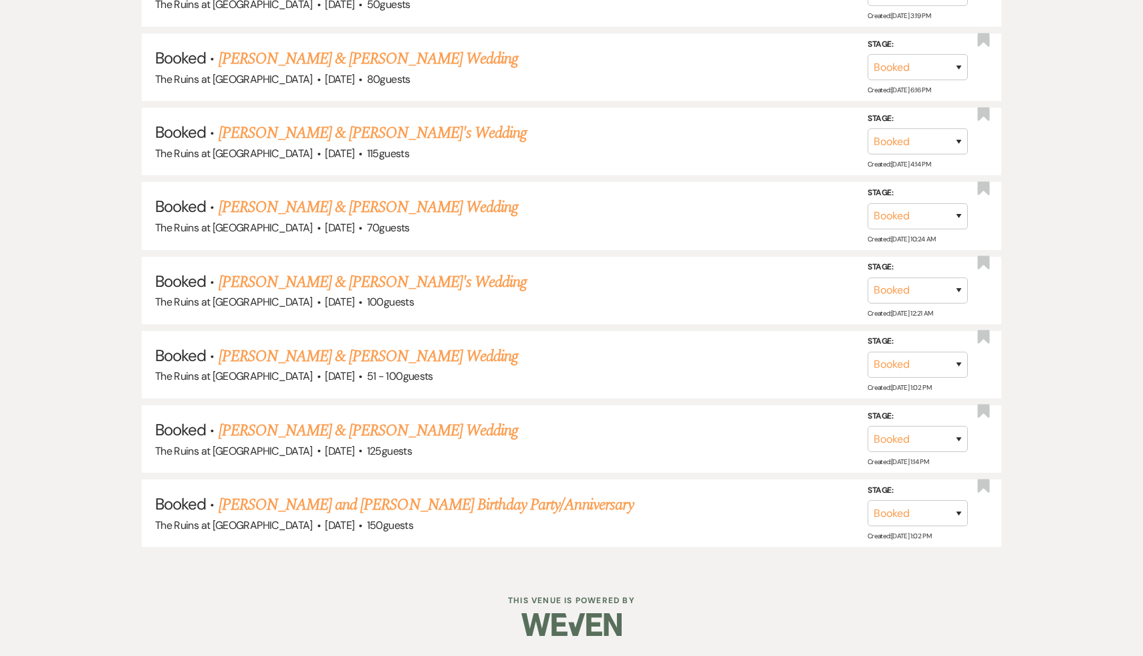
scroll to position [439, 0]
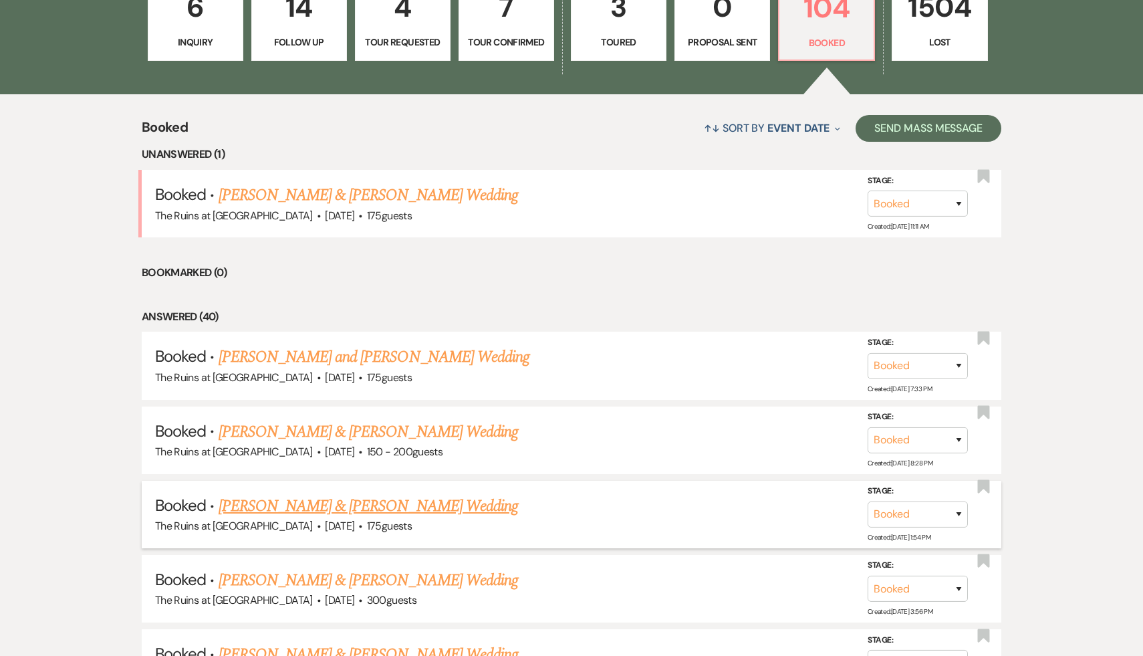
click at [367, 501] on link "[PERSON_NAME] & [PERSON_NAME] Wedding" at bounding box center [368, 506] width 299 height 24
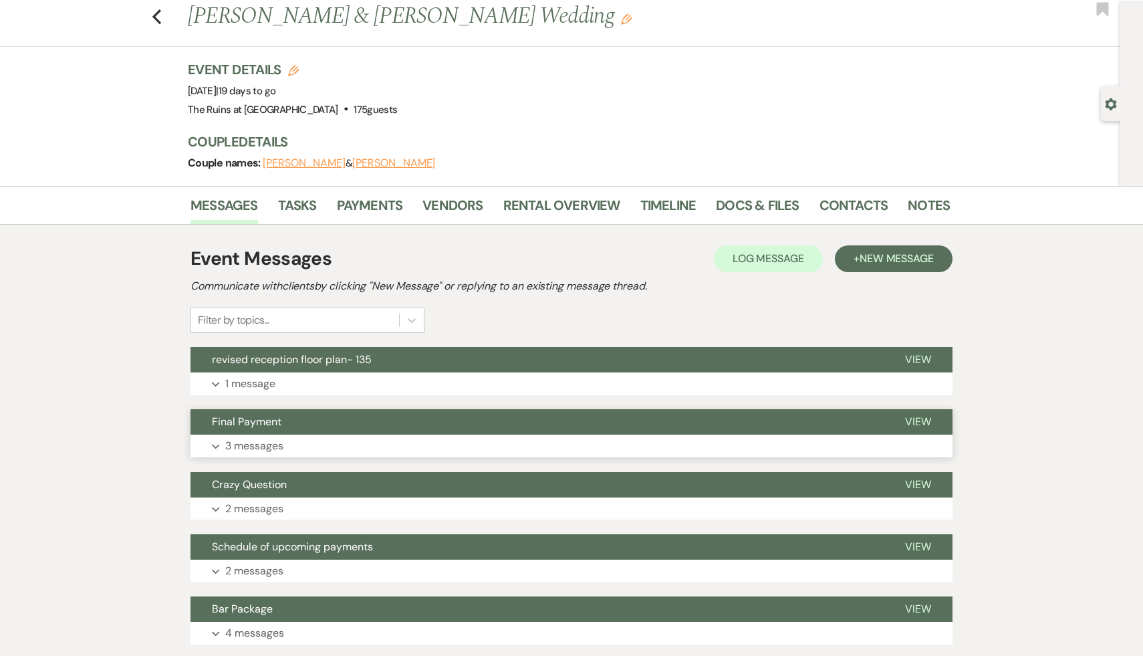
scroll to position [35, 0]
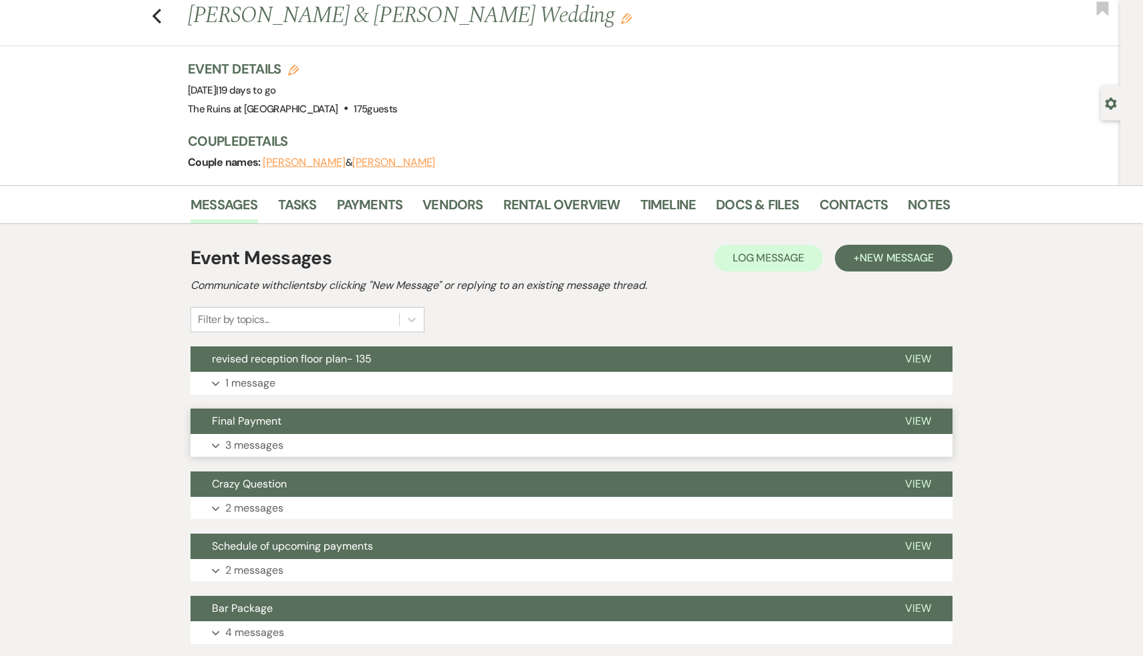
click at [248, 419] on span "Final Payment" at bounding box center [247, 421] width 70 height 14
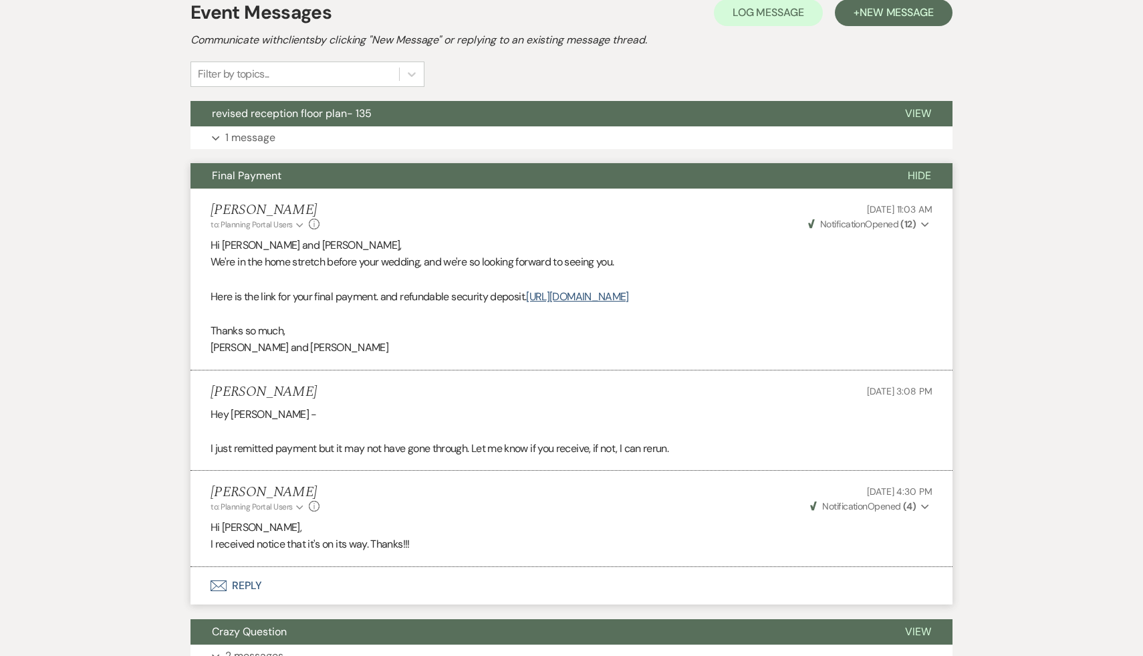
scroll to position [287, 0]
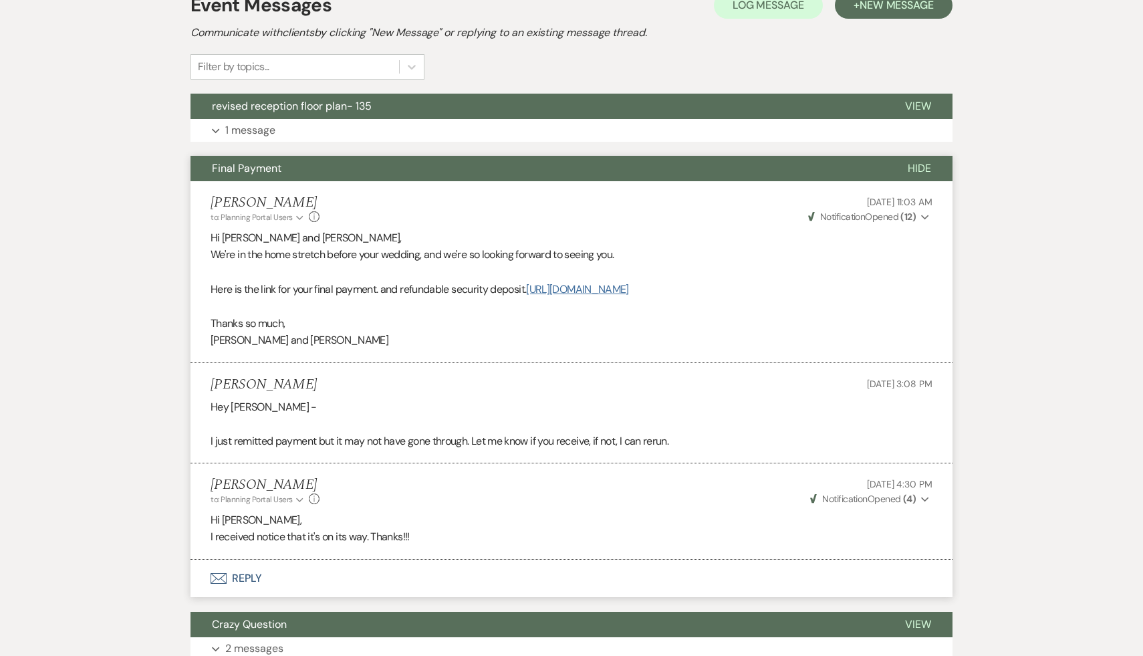
click at [526, 296] on link "https://customer.billergenie.com/MTc1NDc=/Invoices/DetailInfo/VdDOAEok20BK/qa9x…" at bounding box center [577, 289] width 102 height 14
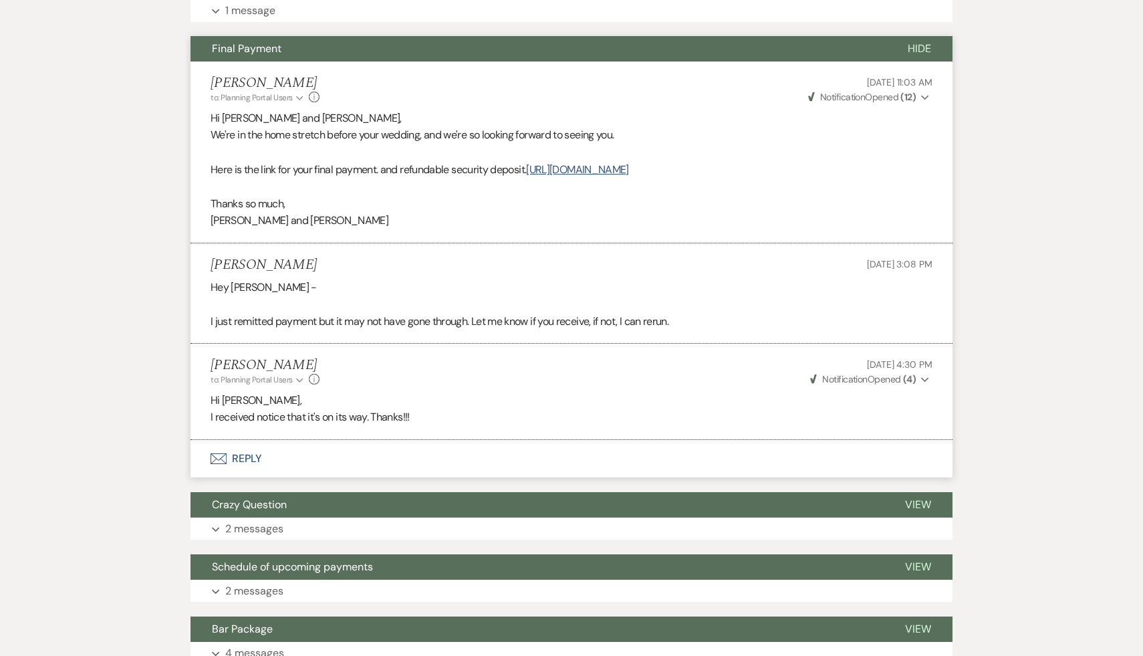
scroll to position [408, 0]
click at [271, 511] on span "Crazy Question" at bounding box center [249, 504] width 75 height 14
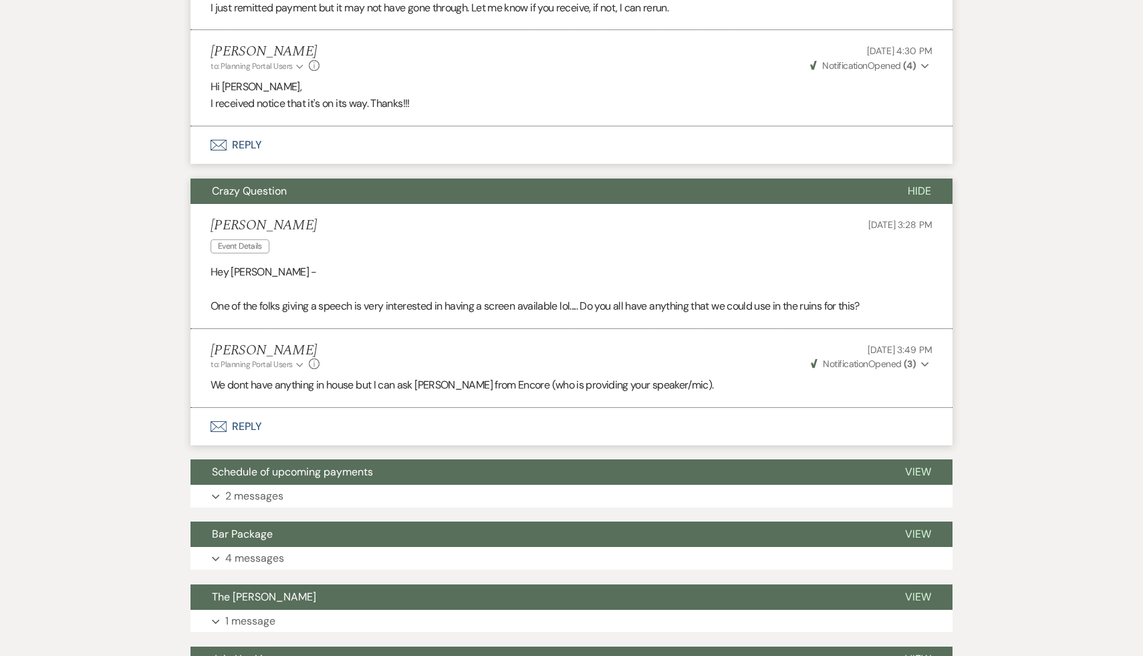
scroll to position [765, 0]
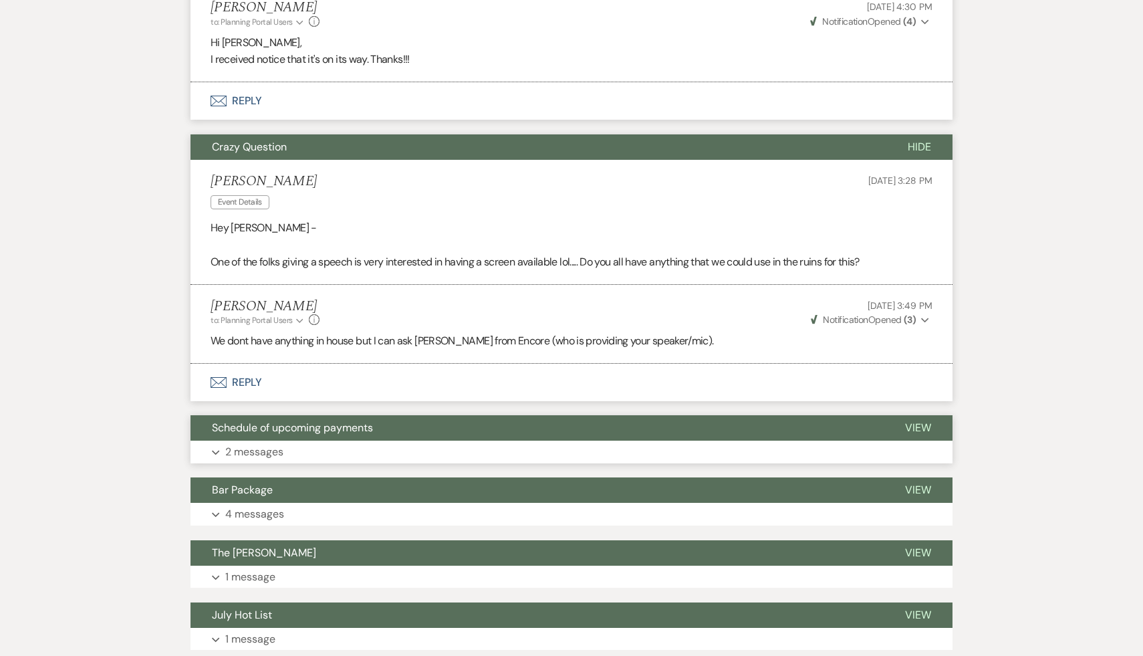
click at [343, 435] on span "Schedule of upcoming payments" at bounding box center [292, 427] width 161 height 14
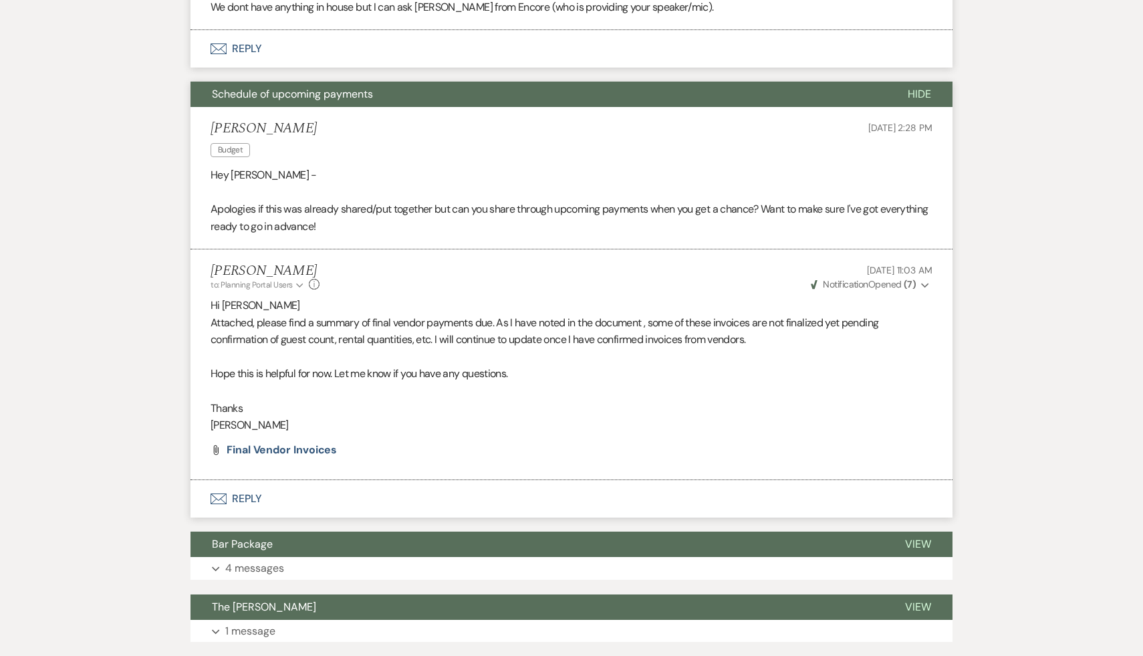
scroll to position [1136, 0]
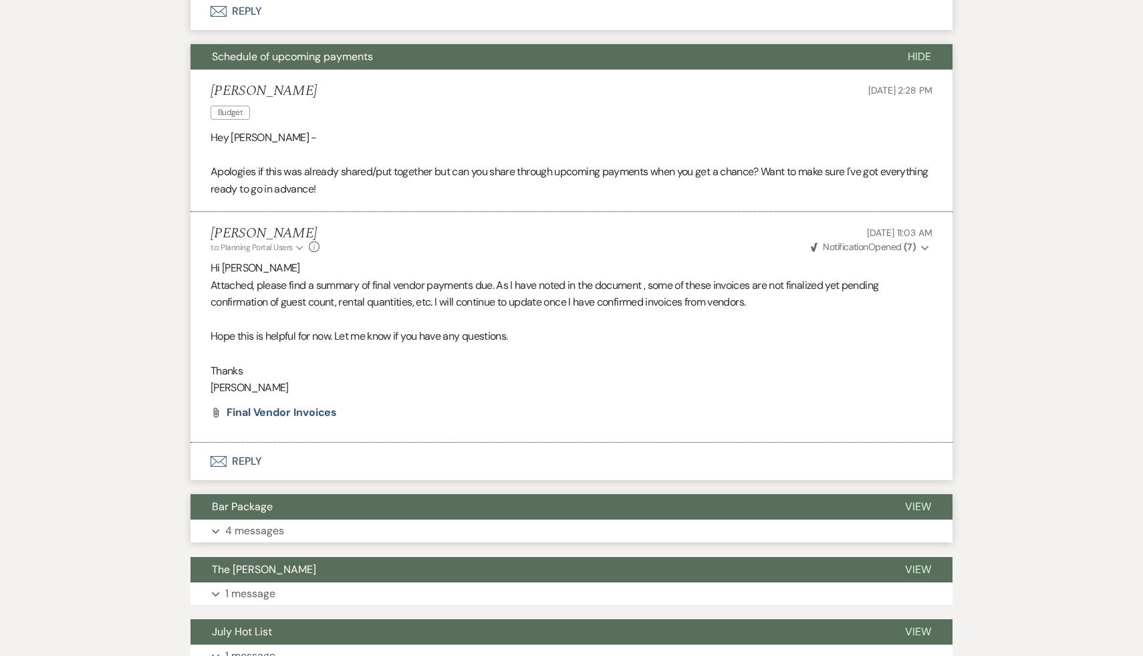
click at [263, 513] on span "Bar Package" at bounding box center [242, 506] width 61 height 14
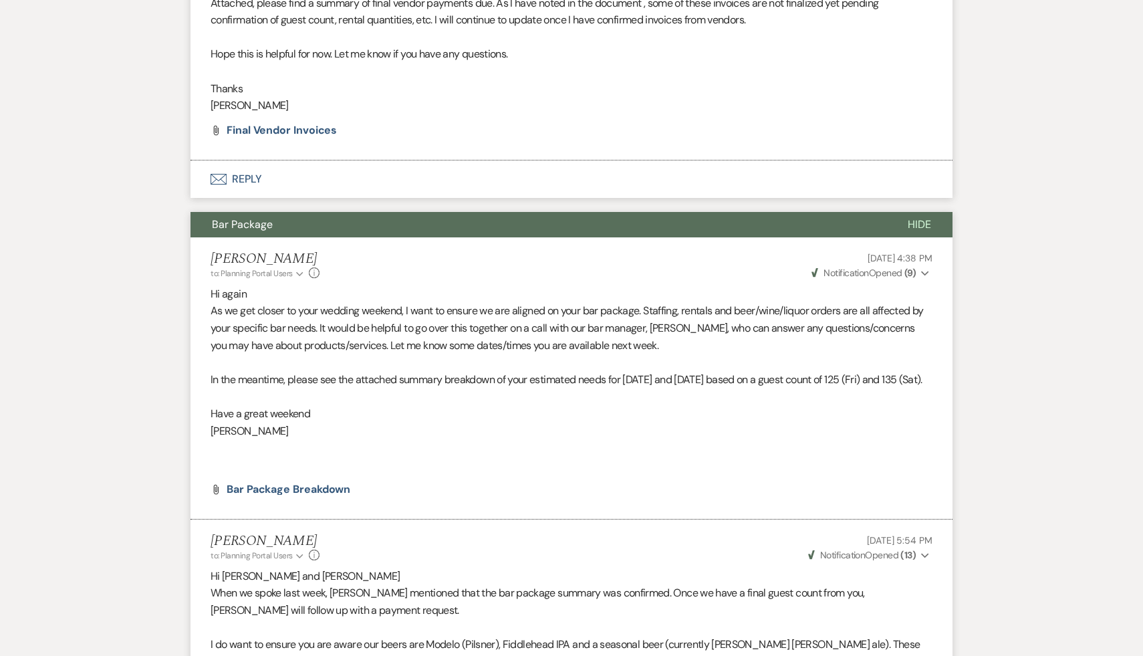
scroll to position [1417, 0]
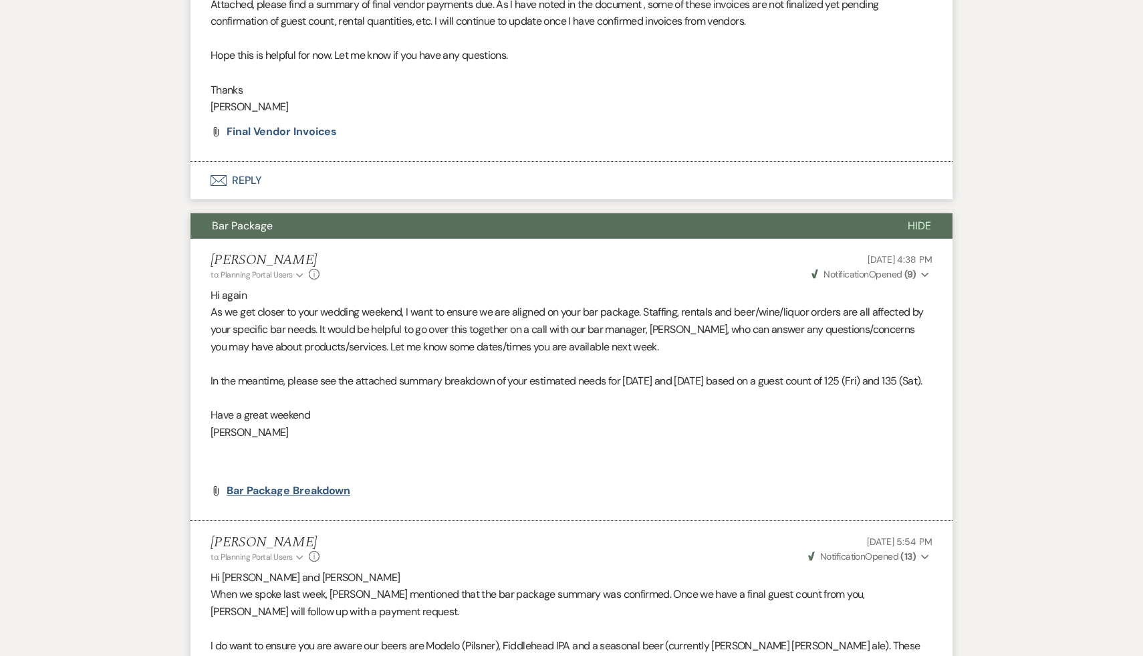
click at [324, 497] on span "Bar Package Breakdown" at bounding box center [289, 490] width 124 height 14
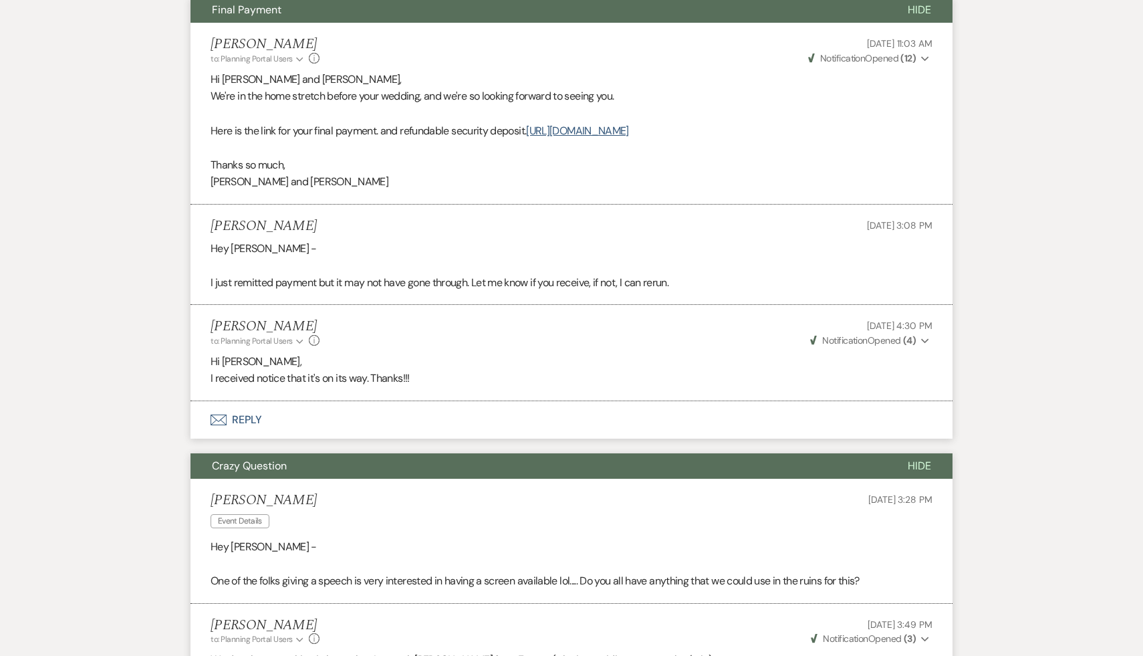
scroll to position [0, 0]
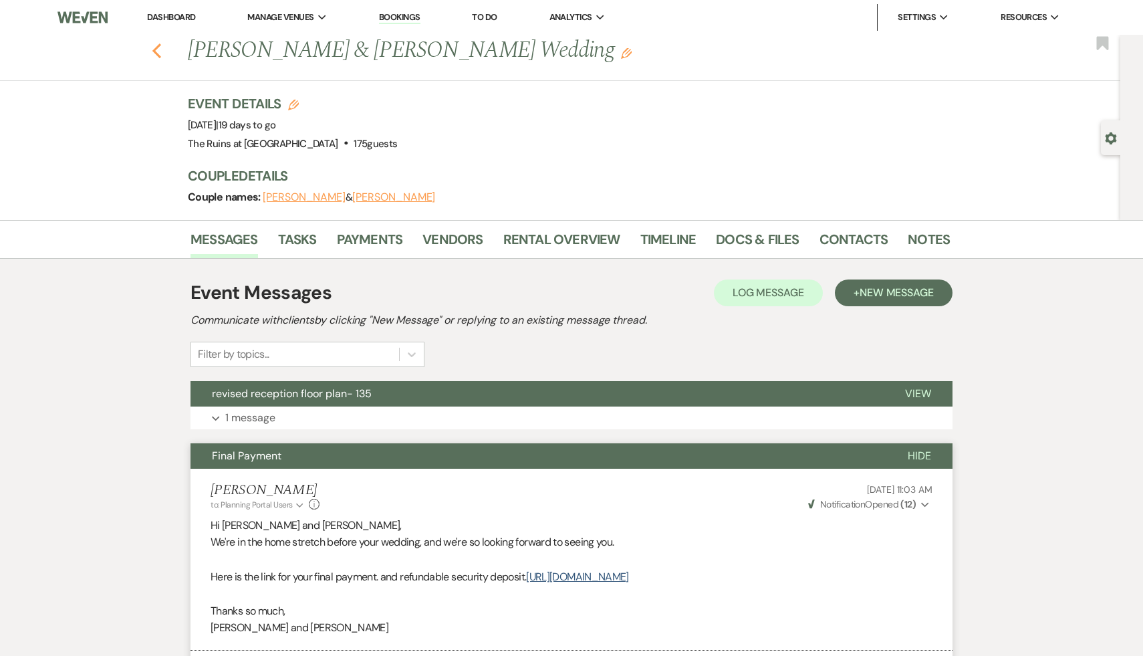
click at [152, 40] on button "Previous" at bounding box center [157, 49] width 10 height 19
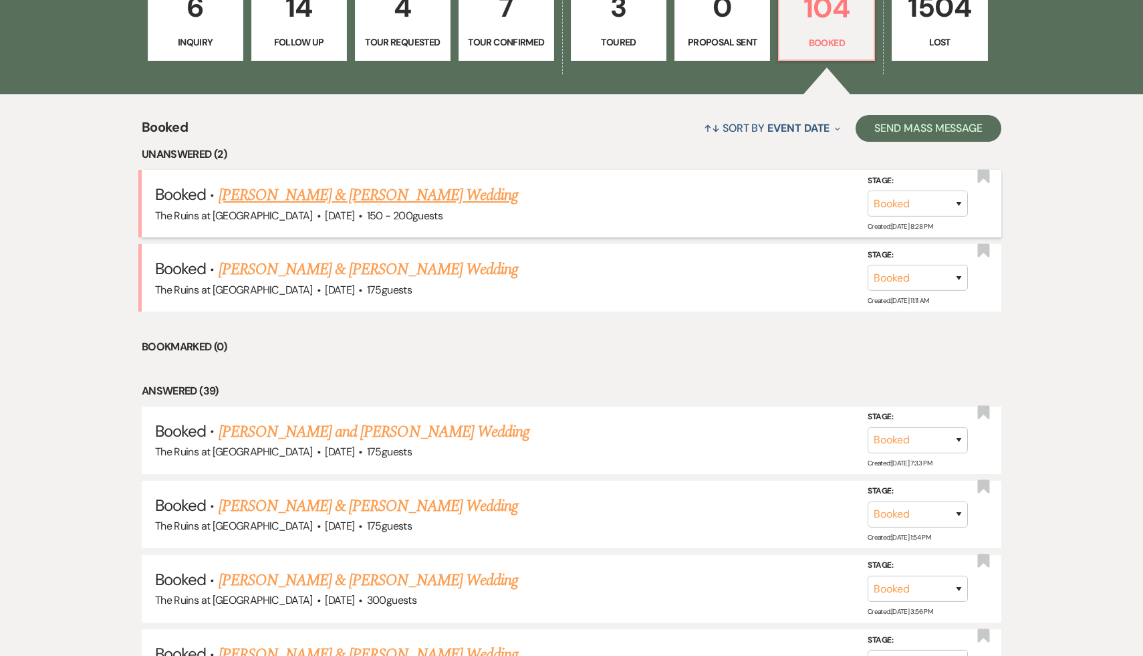
click at [381, 190] on link "[PERSON_NAME] & [PERSON_NAME] Wedding" at bounding box center [368, 195] width 299 height 24
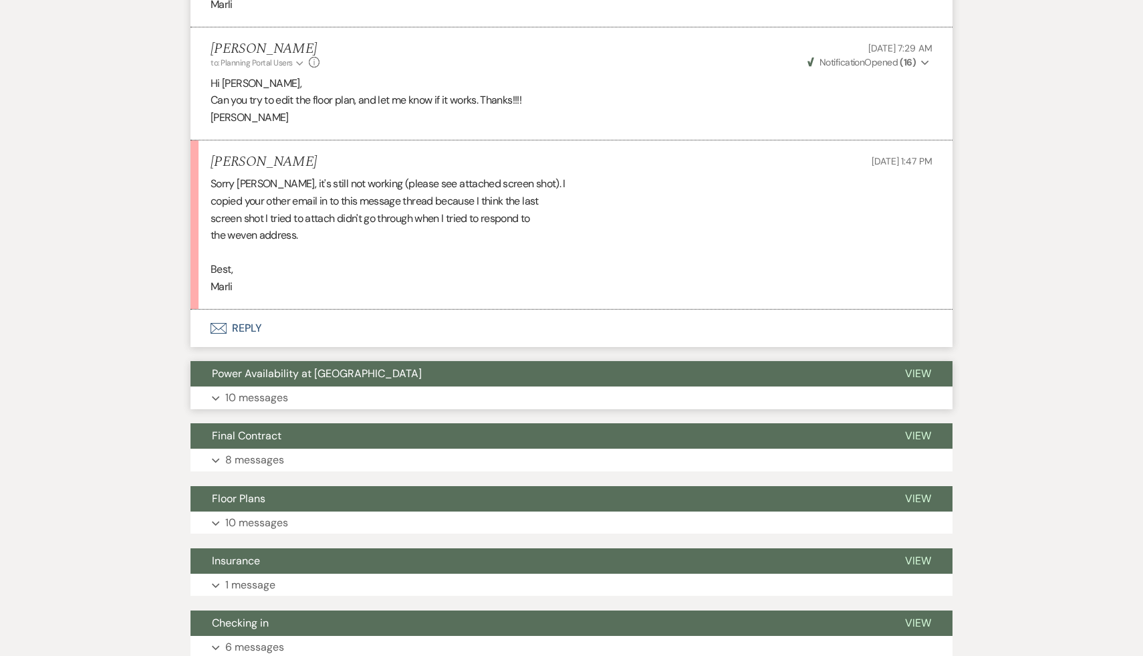
scroll to position [3590, 0]
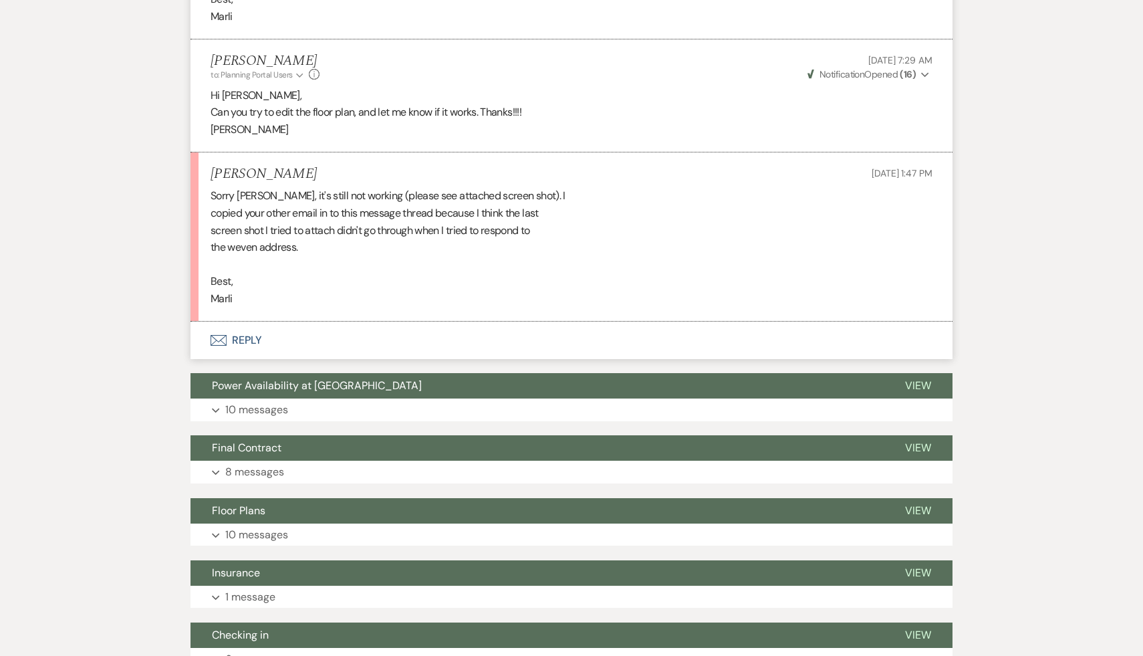
click at [251, 339] on button "Envelope Reply" at bounding box center [572, 340] width 762 height 37
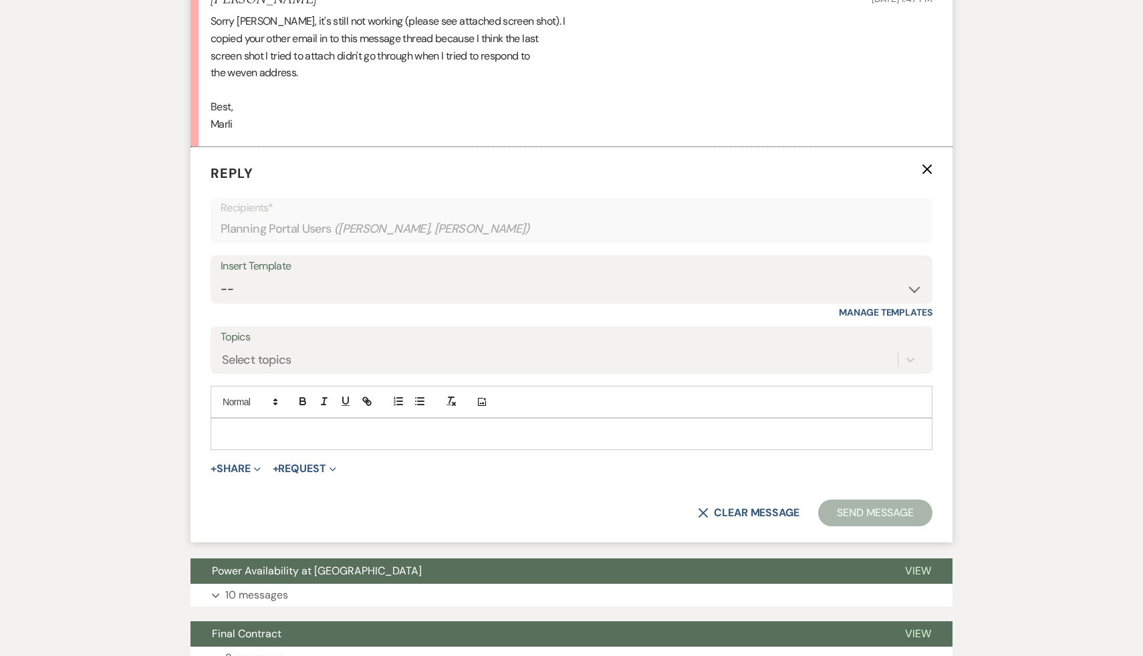
scroll to position [3781, 0]
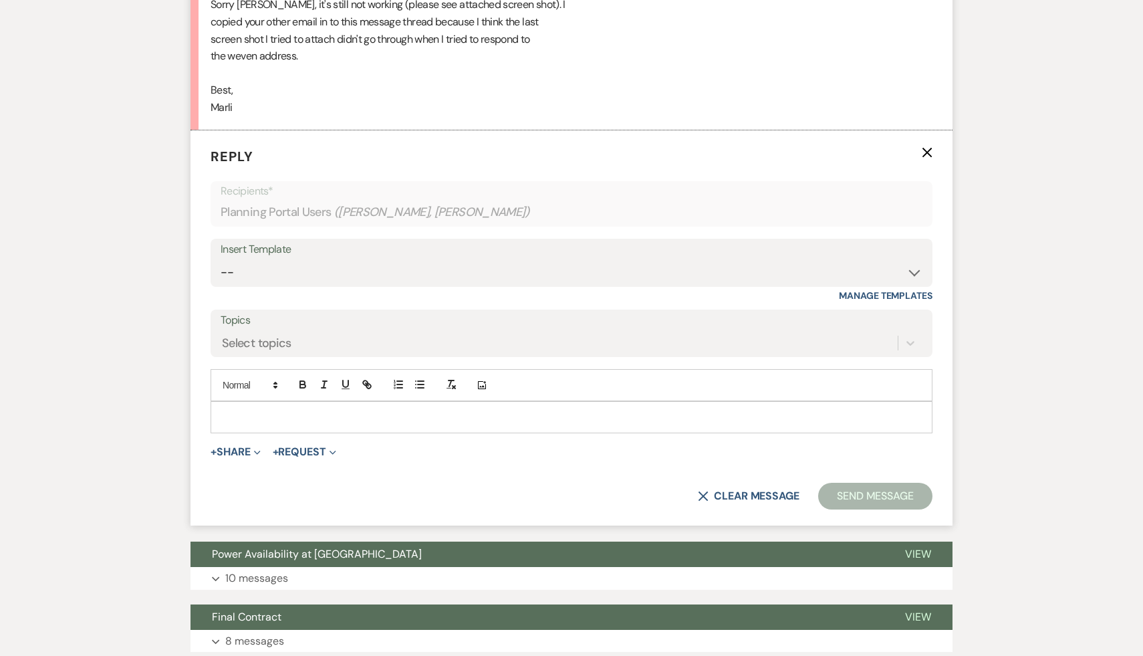
click at [304, 421] on p at bounding box center [571, 417] width 701 height 15
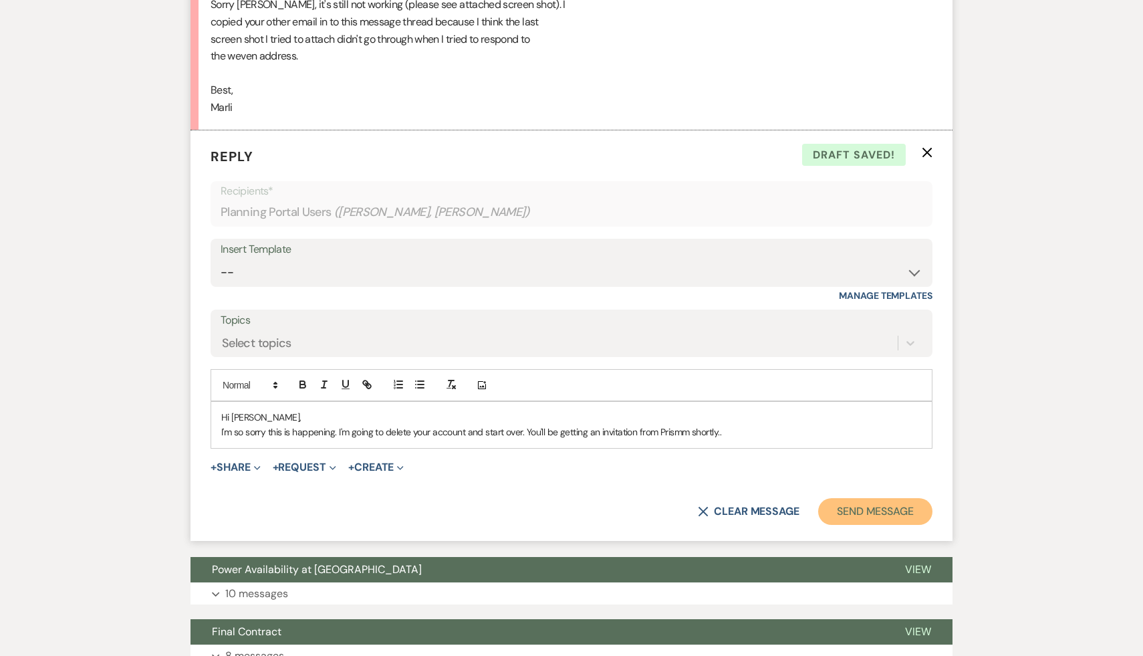
click at [877, 508] on button "Send Message" at bounding box center [875, 511] width 114 height 27
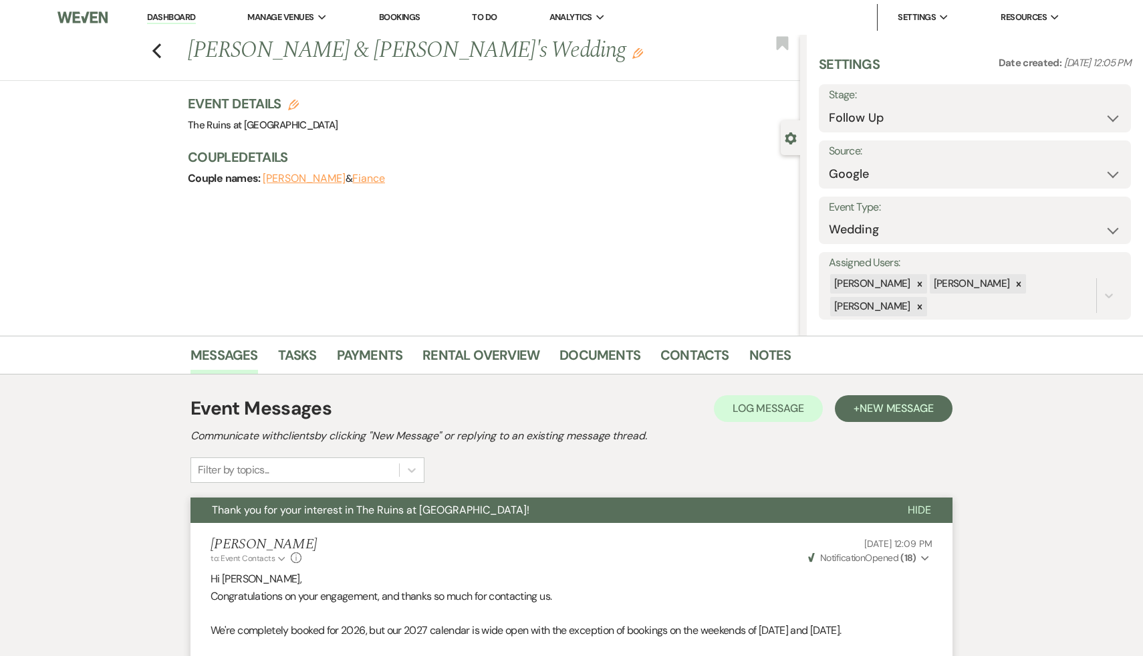
click at [178, 15] on link "Dashboard" at bounding box center [171, 17] width 48 height 13
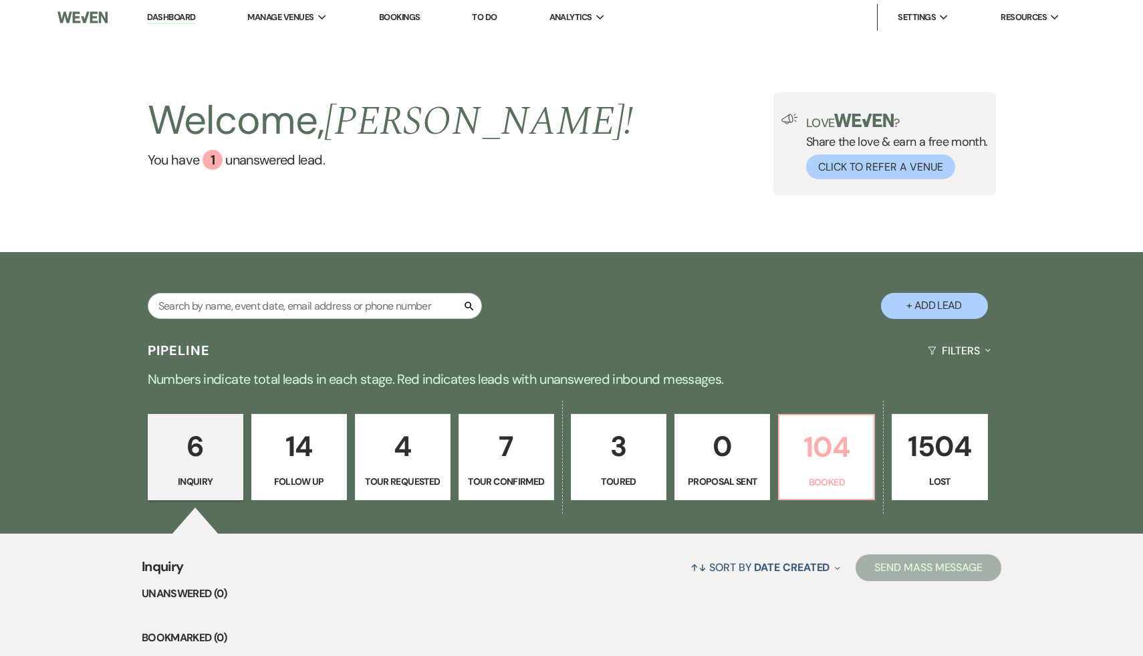
click at [828, 449] on p "104" at bounding box center [826, 446] width 78 height 45
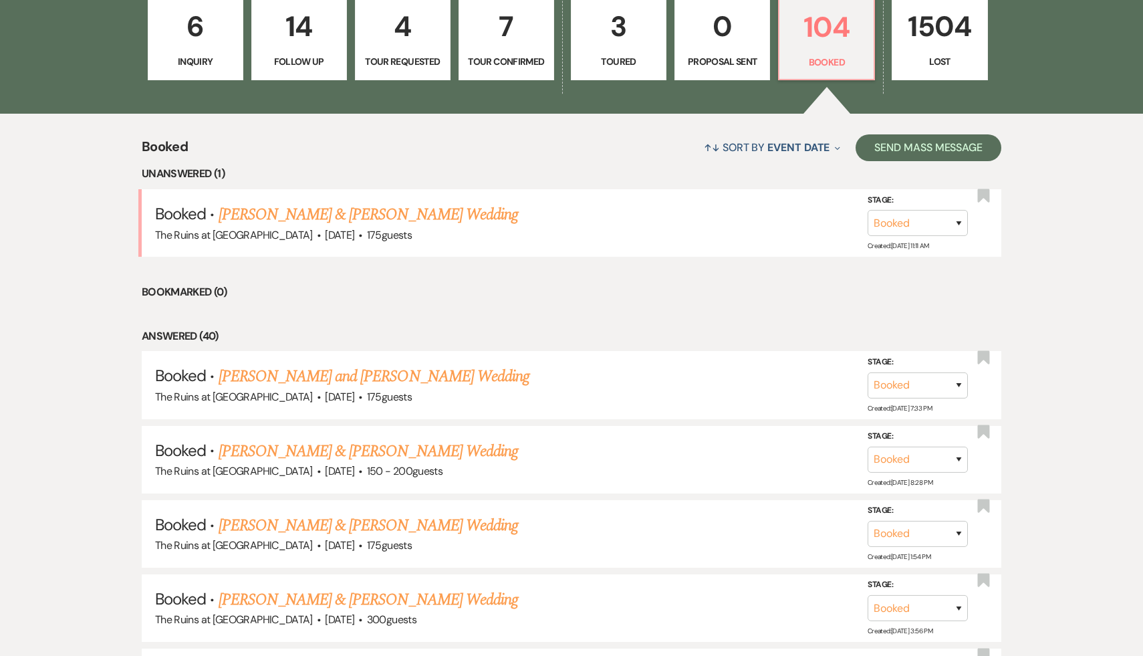
scroll to position [431, 0]
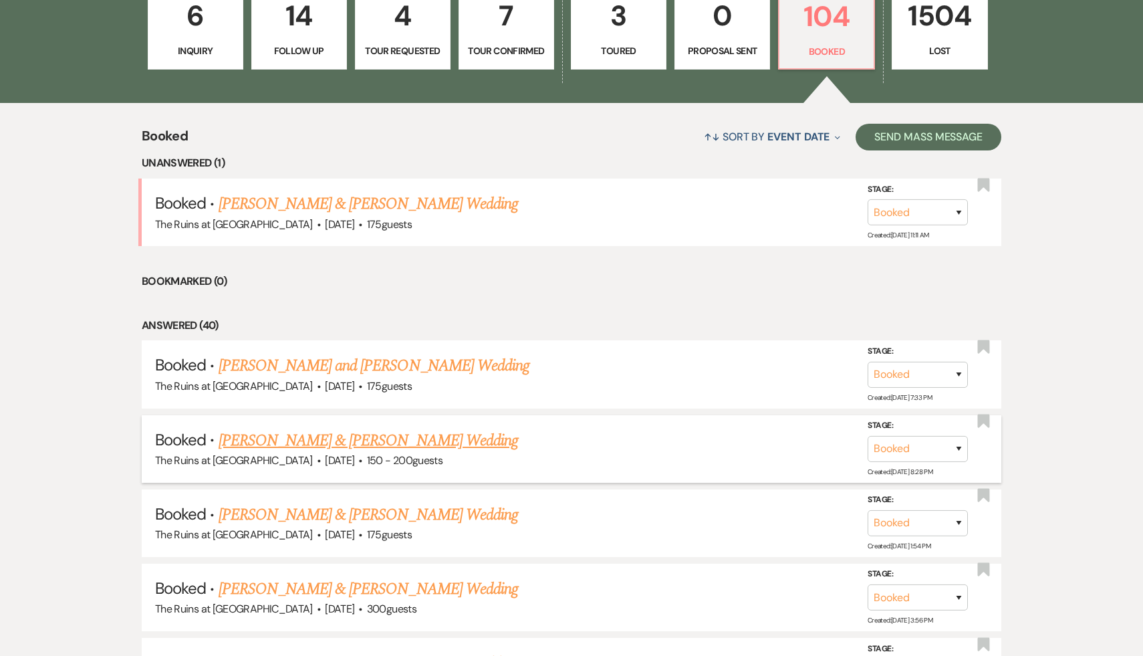
click at [373, 441] on link "[PERSON_NAME] & [PERSON_NAME] Wedding" at bounding box center [368, 440] width 299 height 24
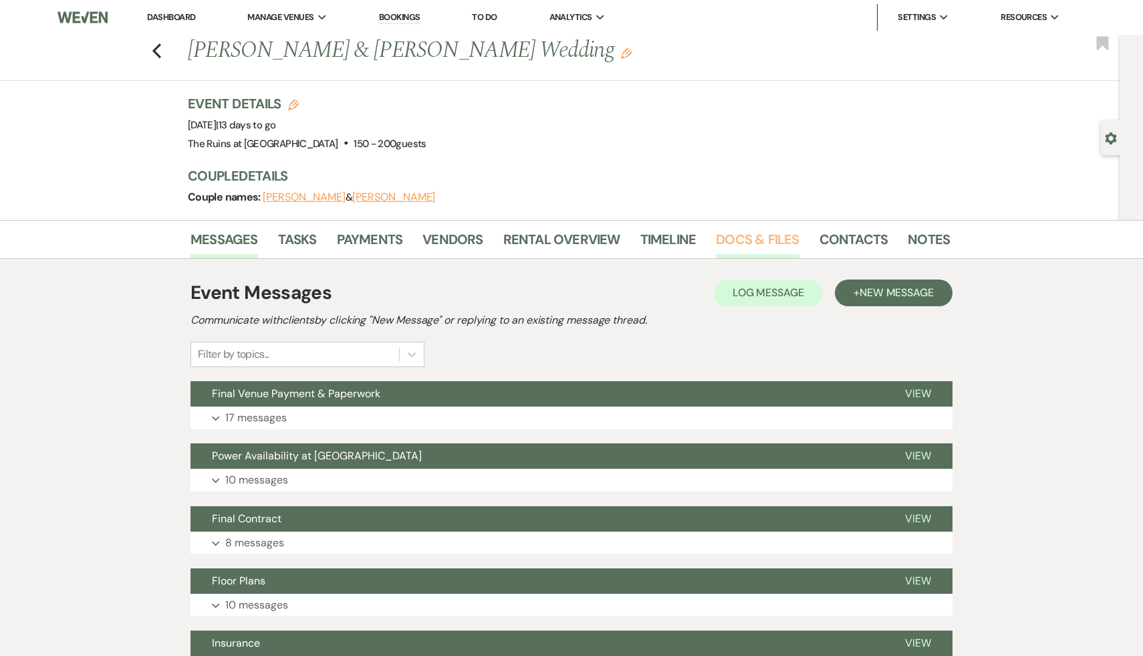
click at [763, 241] on link "Docs & Files" at bounding box center [757, 243] width 83 height 29
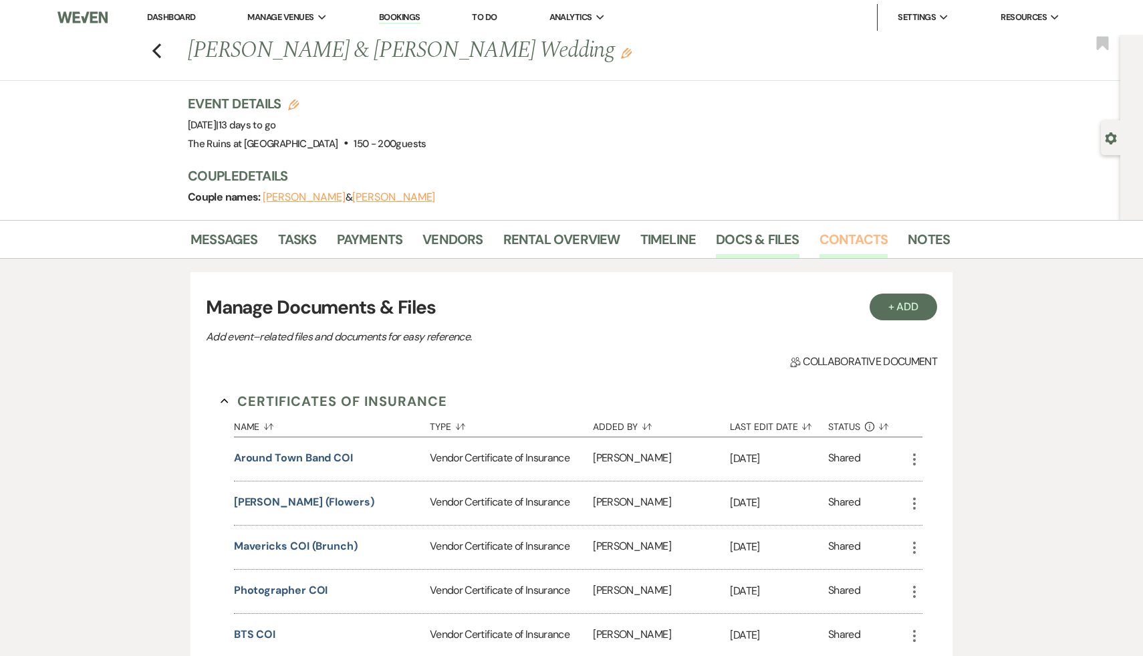
click at [846, 235] on link "Contacts" at bounding box center [854, 243] width 69 height 29
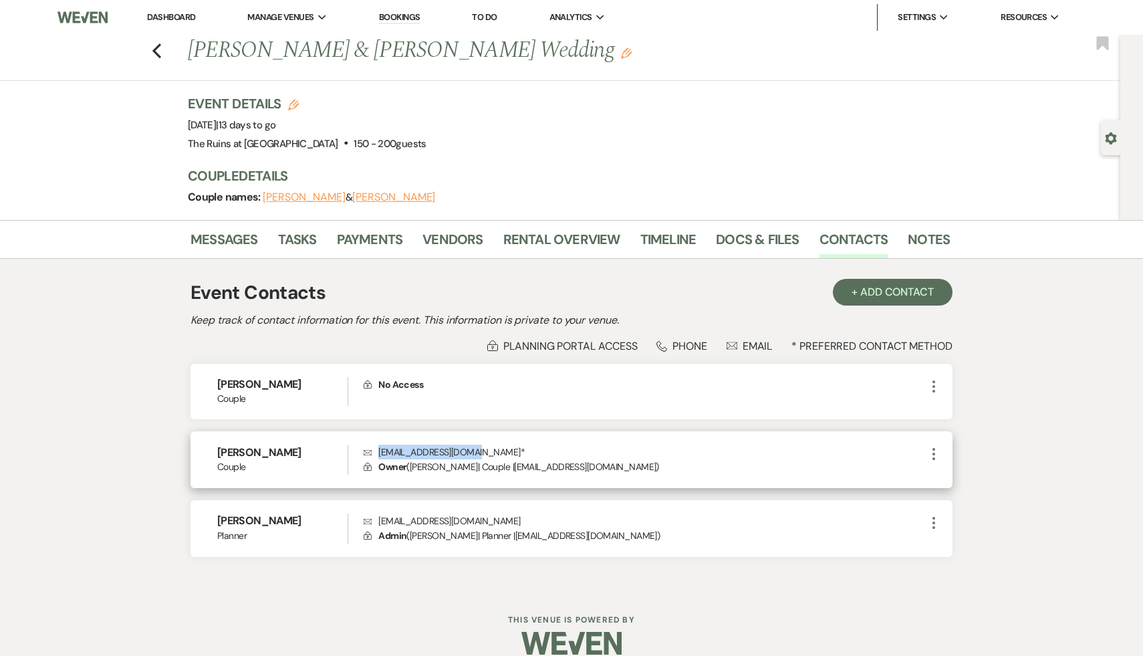
drag, startPoint x: 477, startPoint y: 451, endPoint x: 380, endPoint y: 446, distance: 97.7
click at [380, 446] on p "Envelope [EMAIL_ADDRESS][DOMAIN_NAME] *" at bounding box center [645, 452] width 562 height 15
copy p "[EMAIL_ADDRESS][DOMAIN_NAME]"
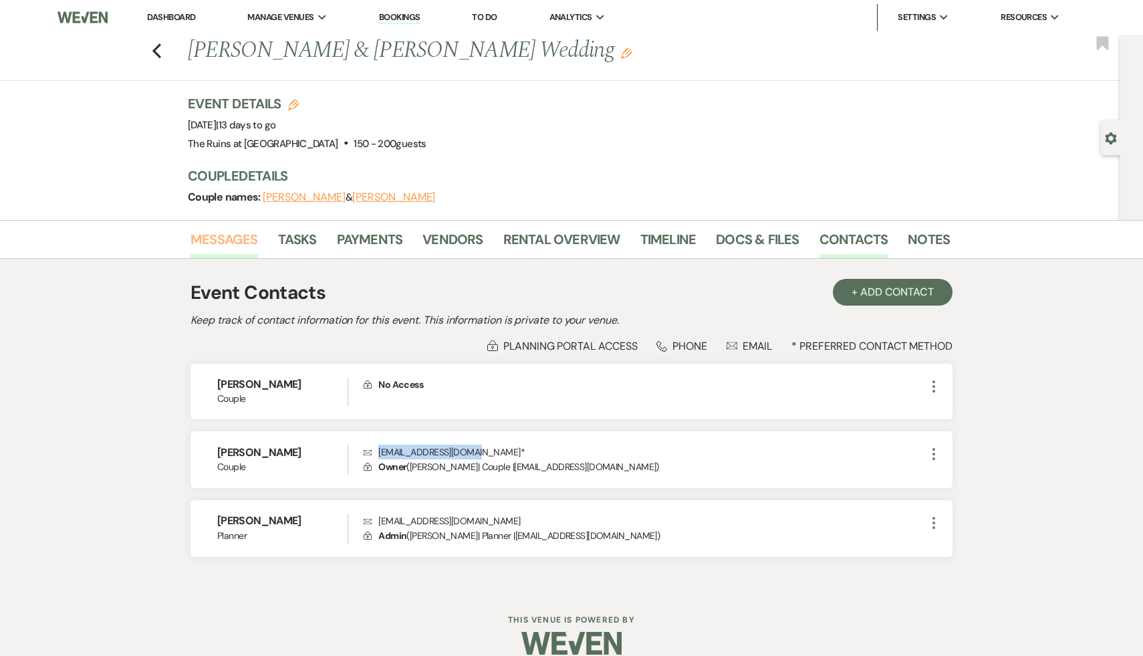
click at [214, 235] on link "Messages" at bounding box center [225, 243] width 68 height 29
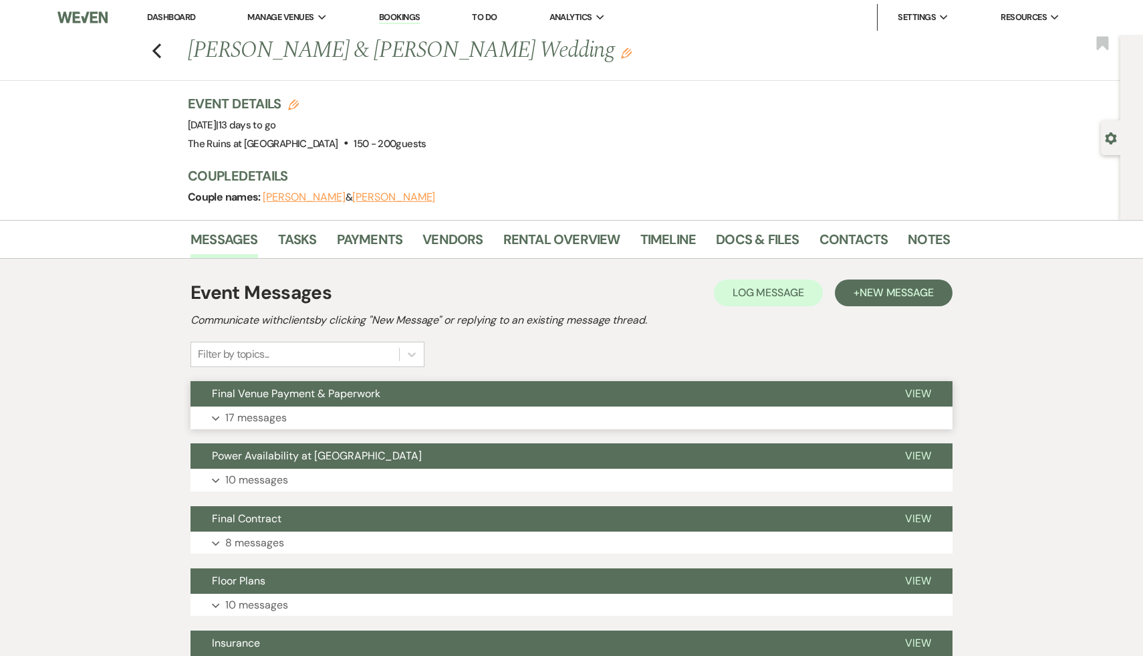
click at [339, 393] on span "Final Venue Payment & Paperwork" at bounding box center [296, 393] width 168 height 14
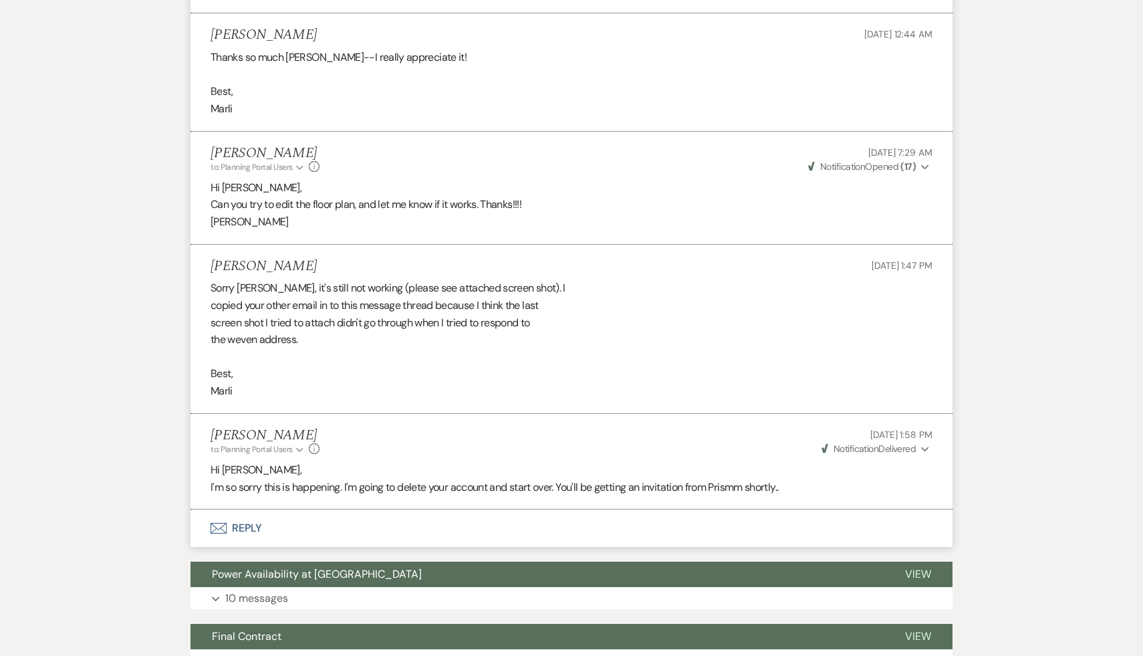
scroll to position [3656, 0]
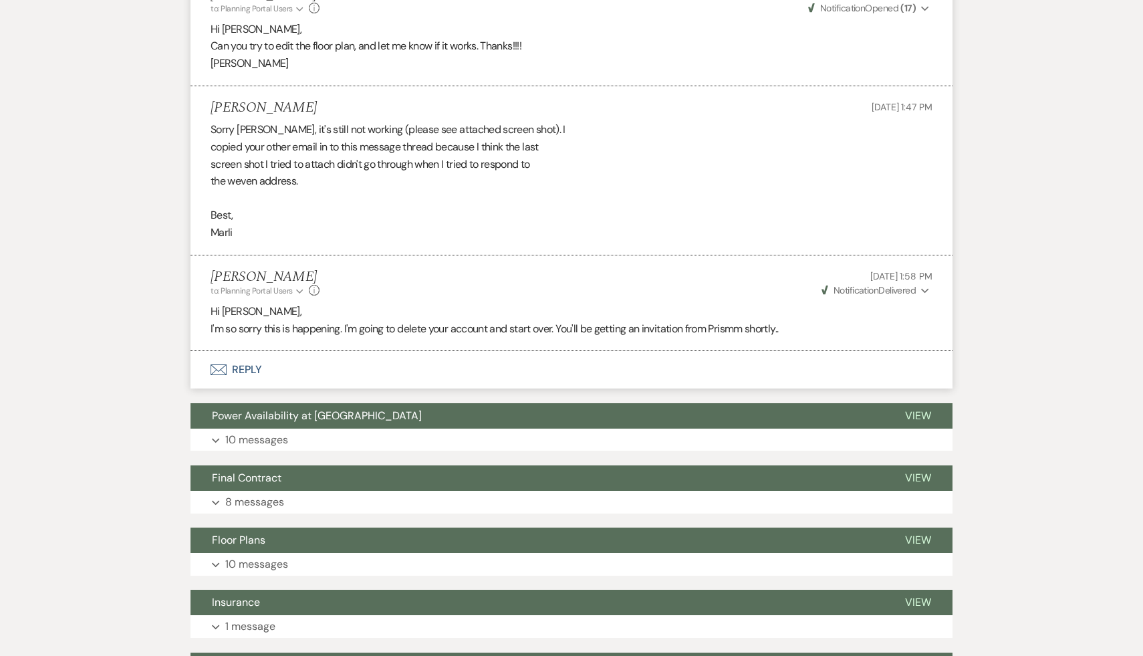
click at [241, 370] on button "Envelope Reply" at bounding box center [572, 369] width 762 height 37
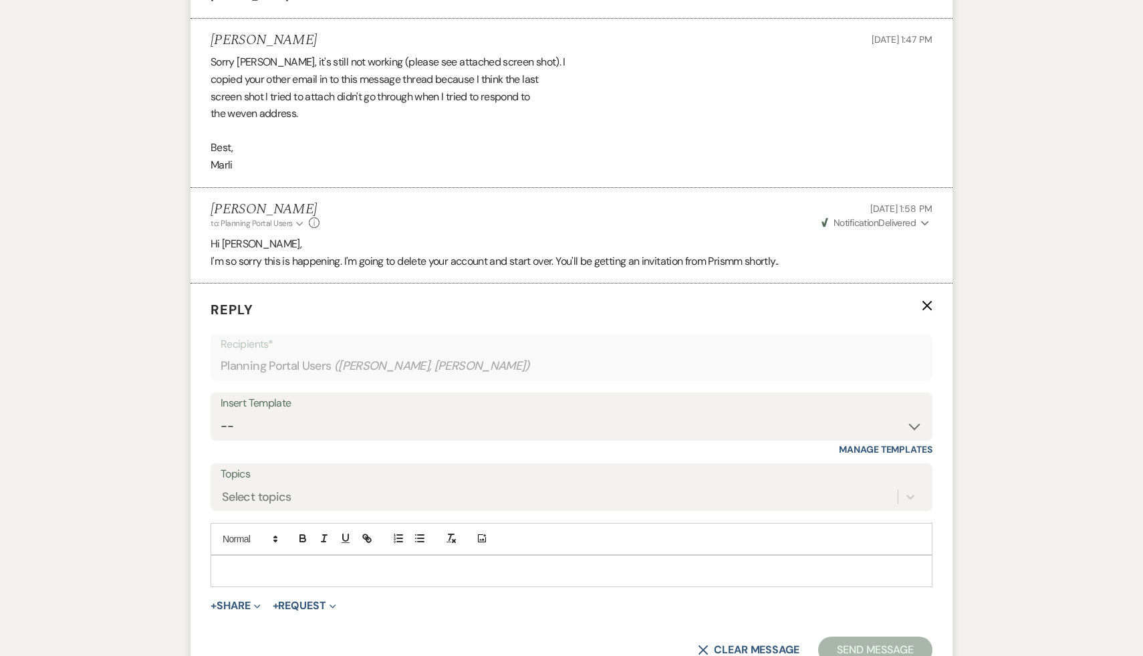
scroll to position [3746, 0]
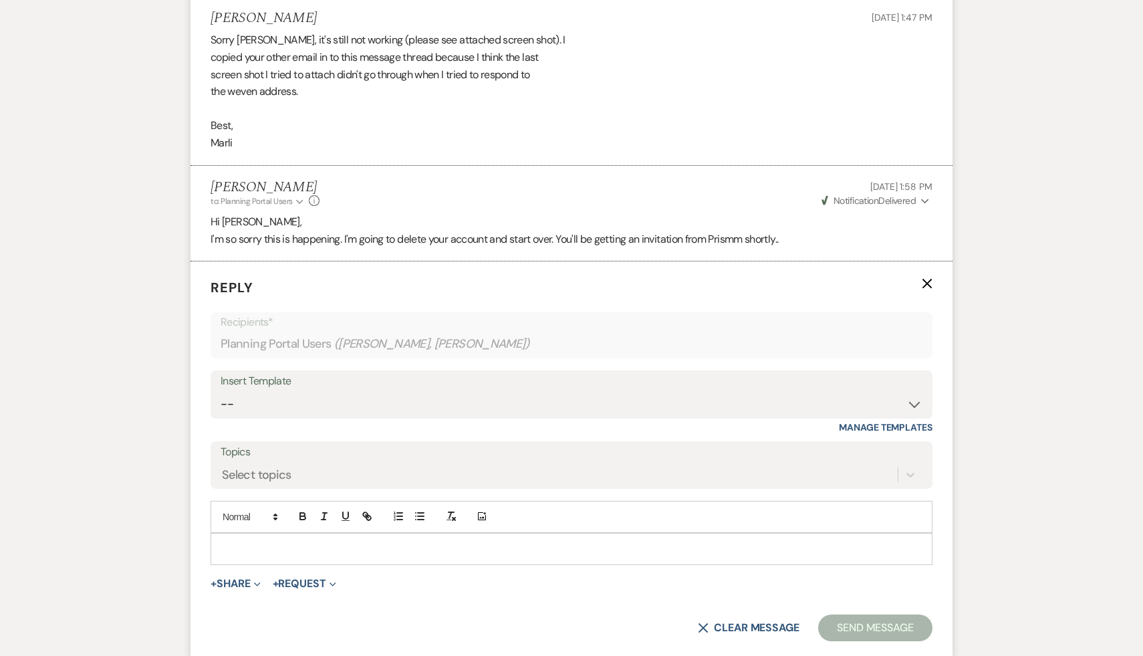
click at [293, 543] on p at bounding box center [571, 548] width 701 height 15
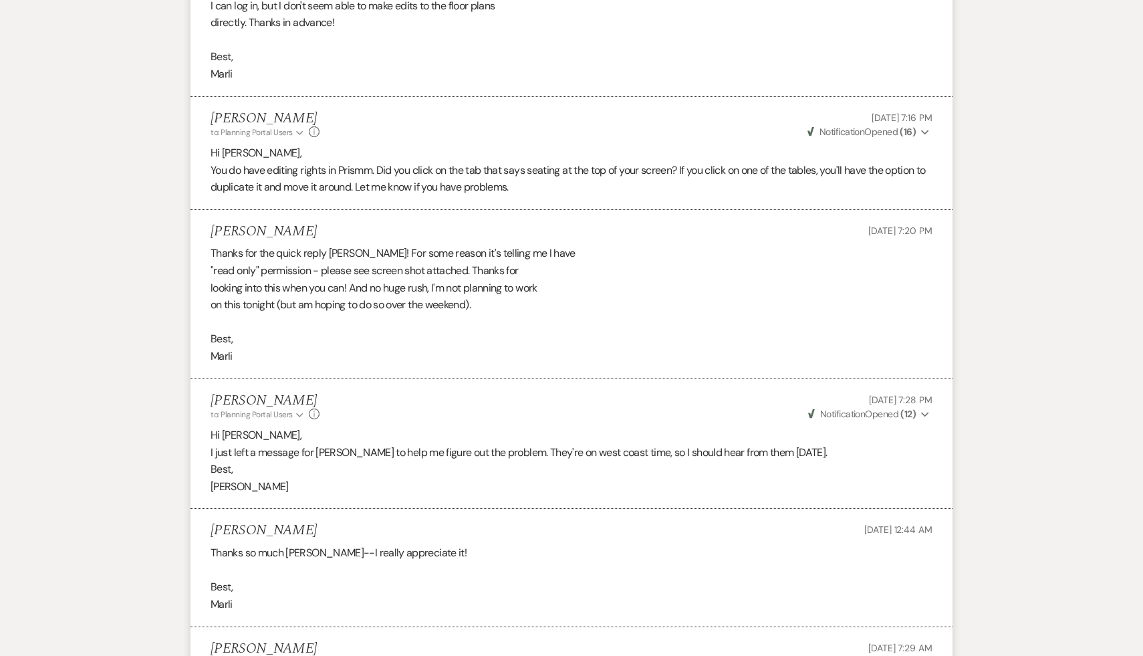
scroll to position [2929, 0]
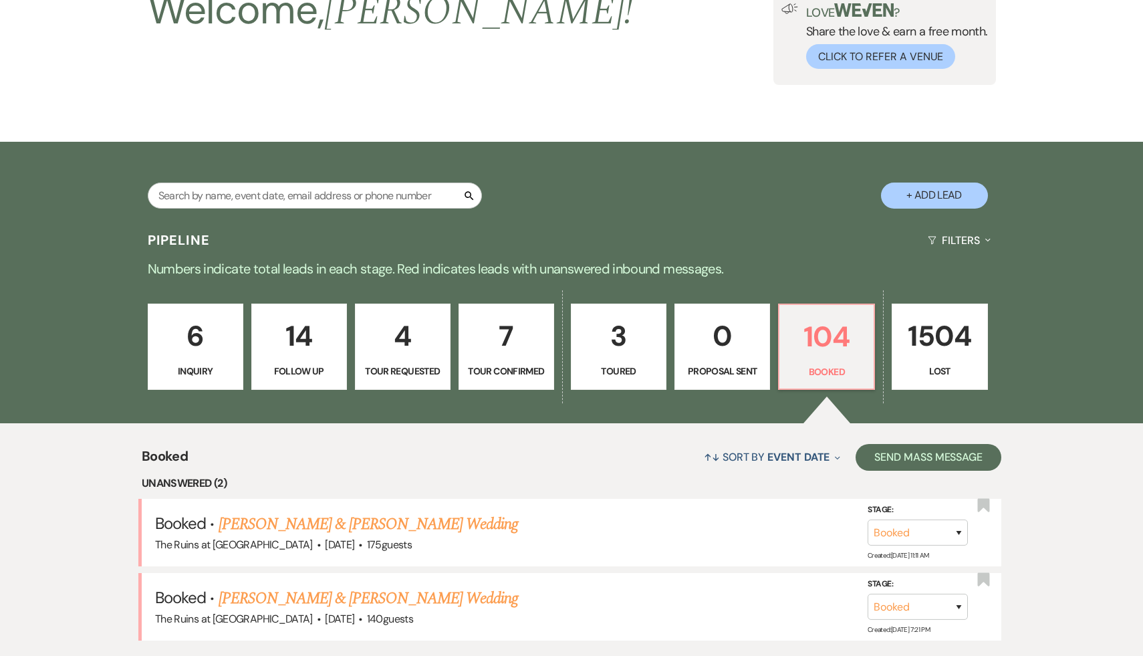
scroll to position [70, 0]
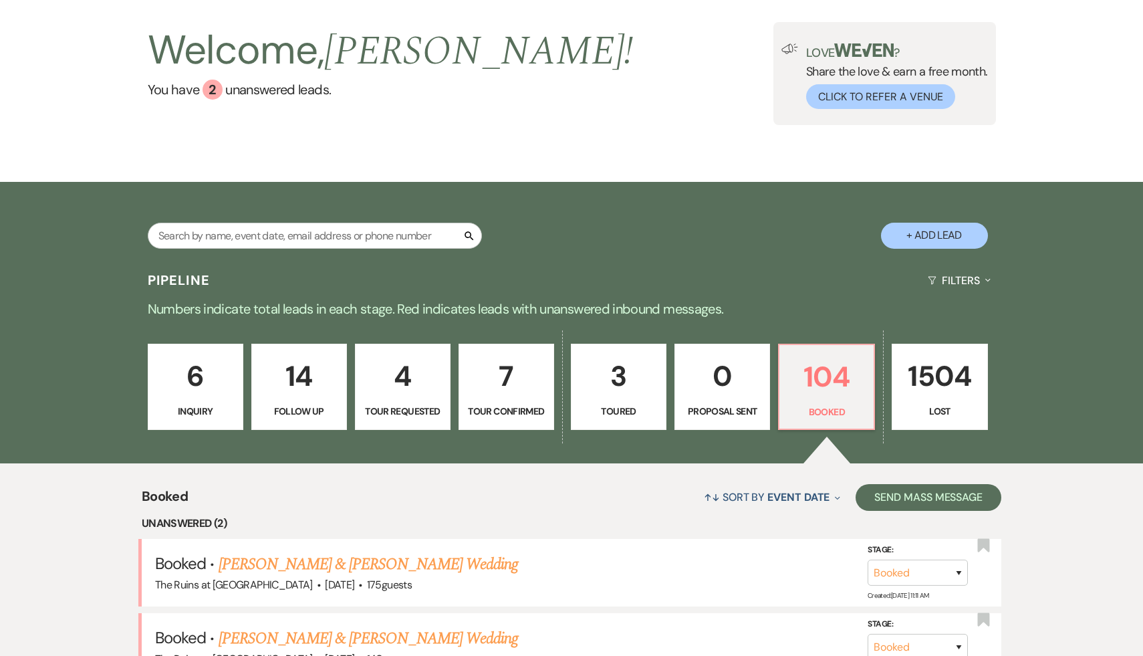
click at [408, 373] on p "4" at bounding box center [403, 376] width 78 height 45
select select "2"
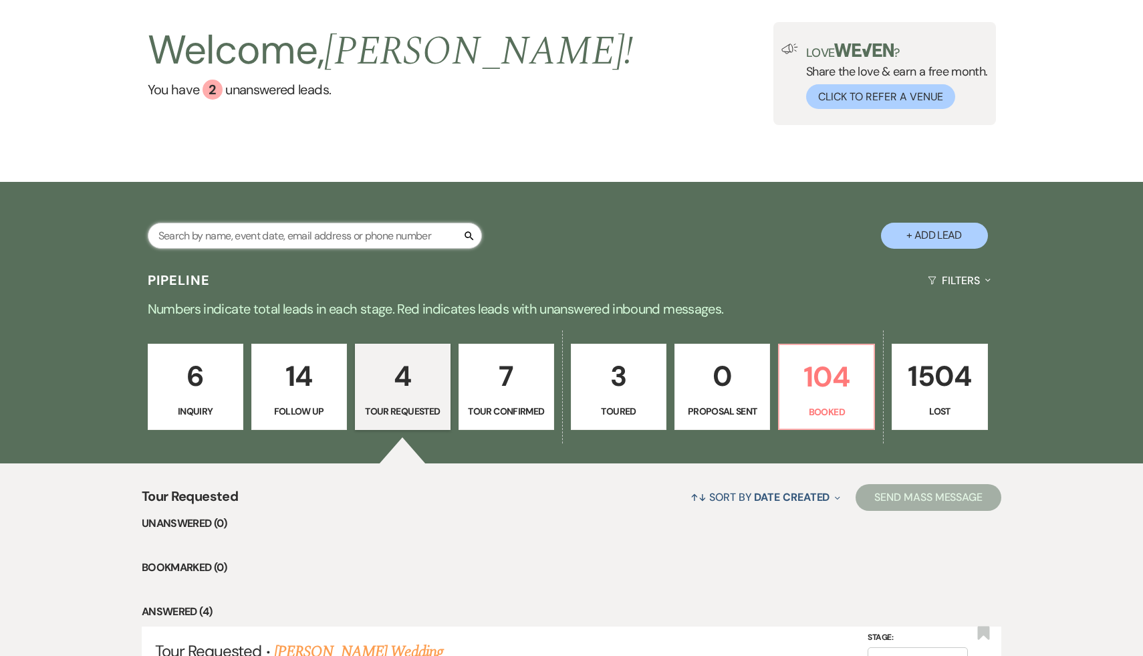
click at [372, 243] on input "text" at bounding box center [315, 236] width 334 height 26
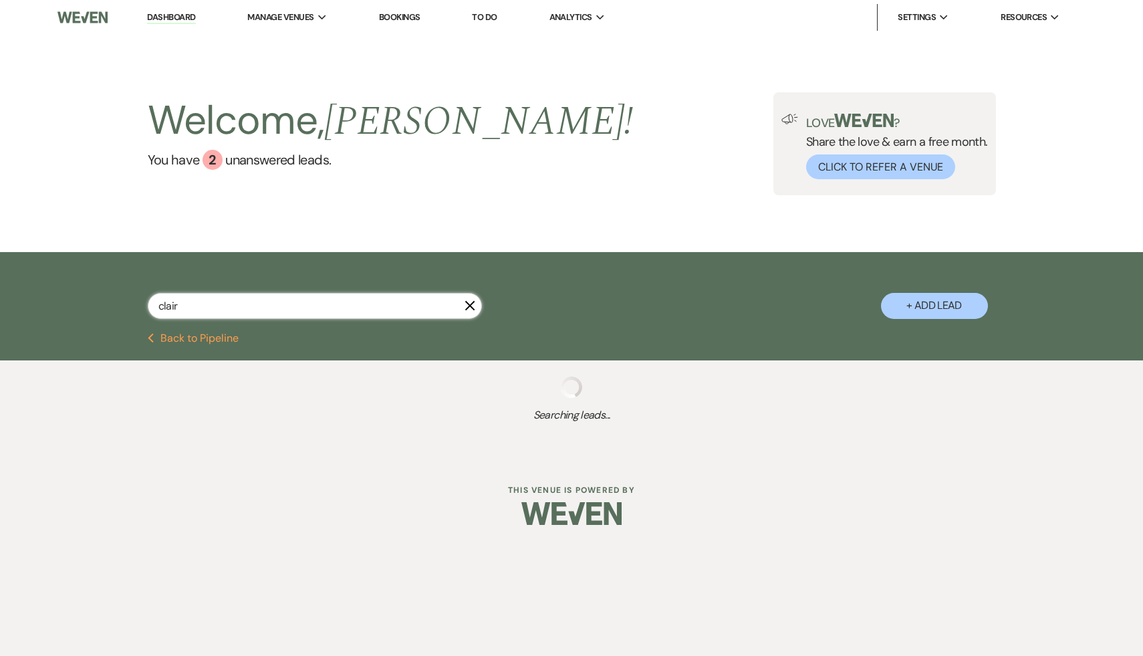
type input "claire"
select select "2"
select select "8"
select select "5"
select select "8"
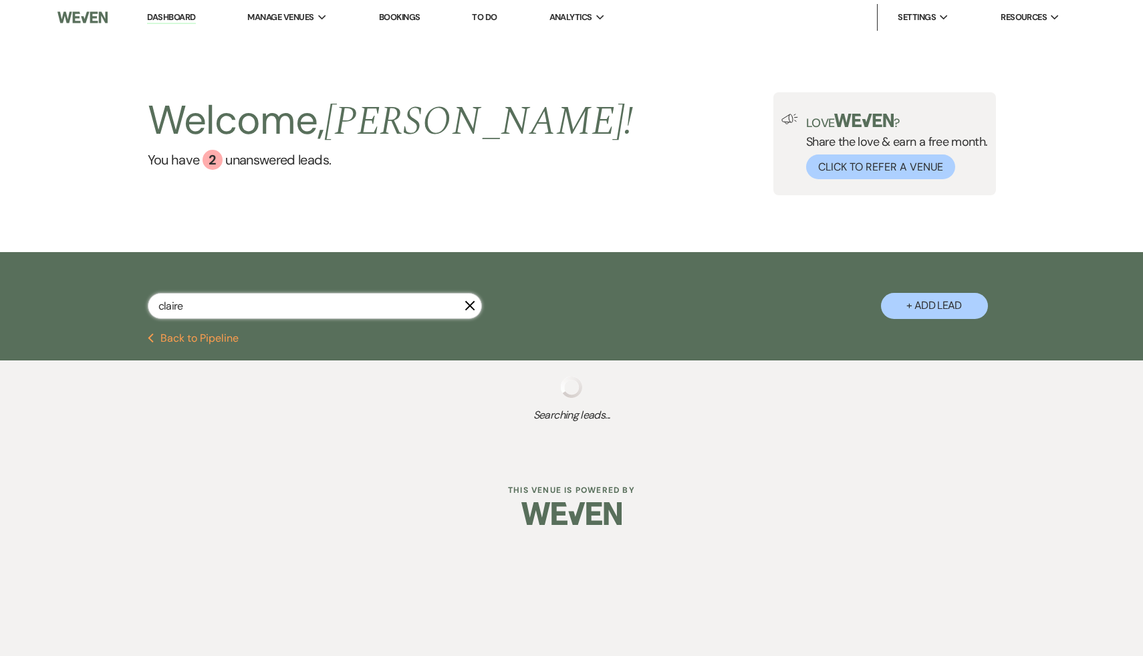
select select "8"
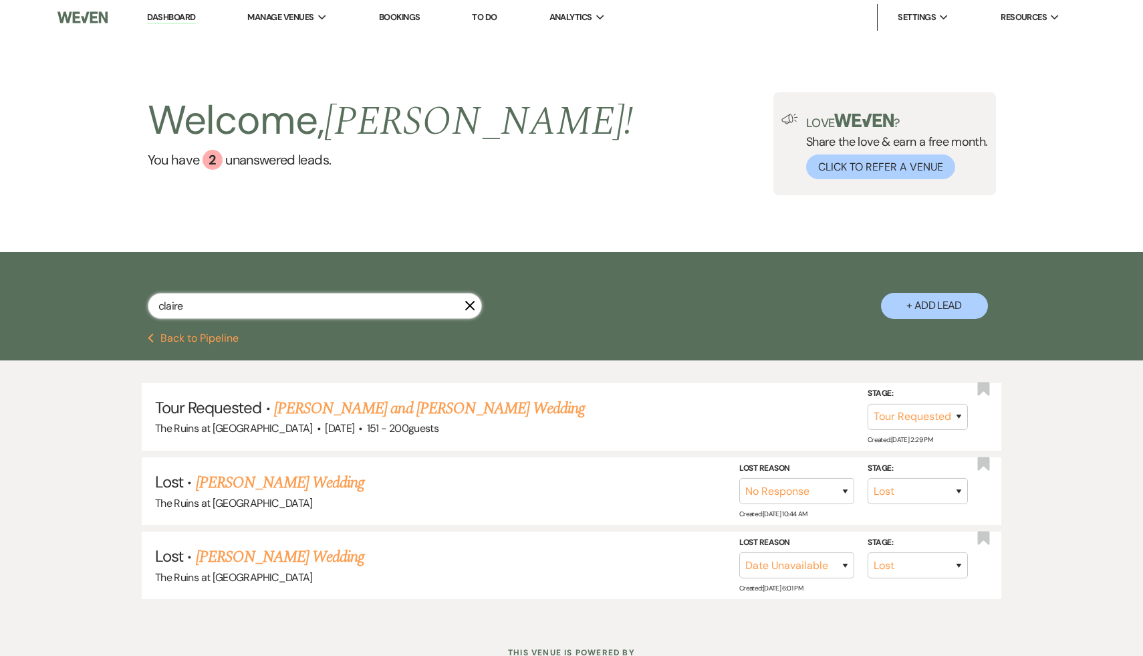
type input "claire"
click at [463, 404] on link "[PERSON_NAME] and [PERSON_NAME] Wedding" at bounding box center [430, 408] width 312 height 24
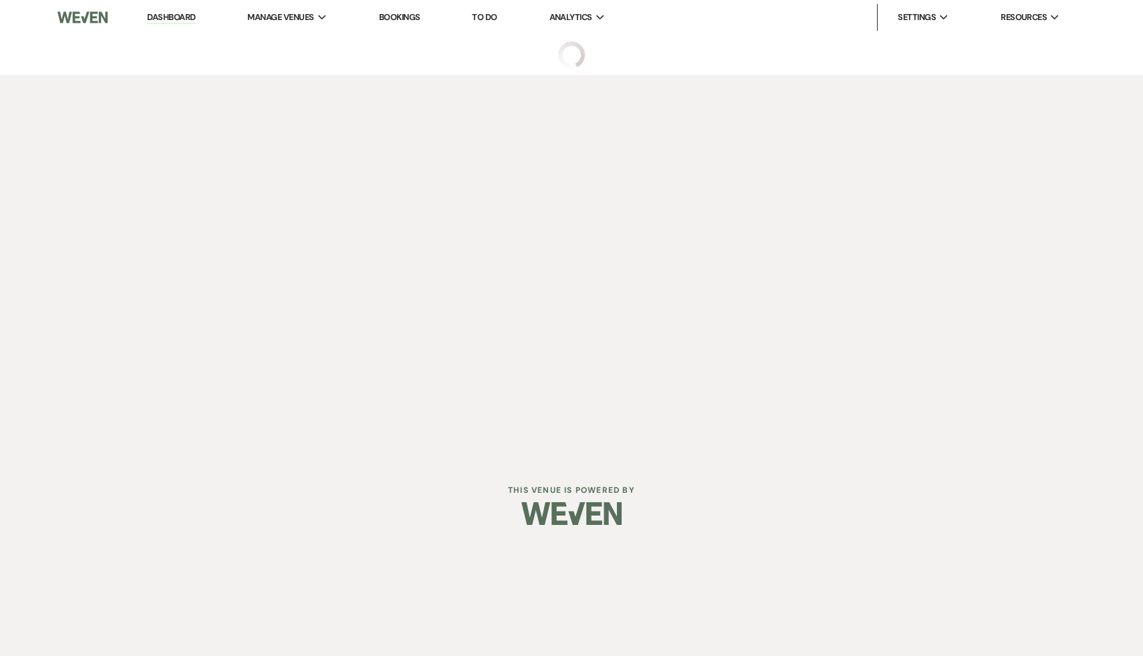
select select "2"
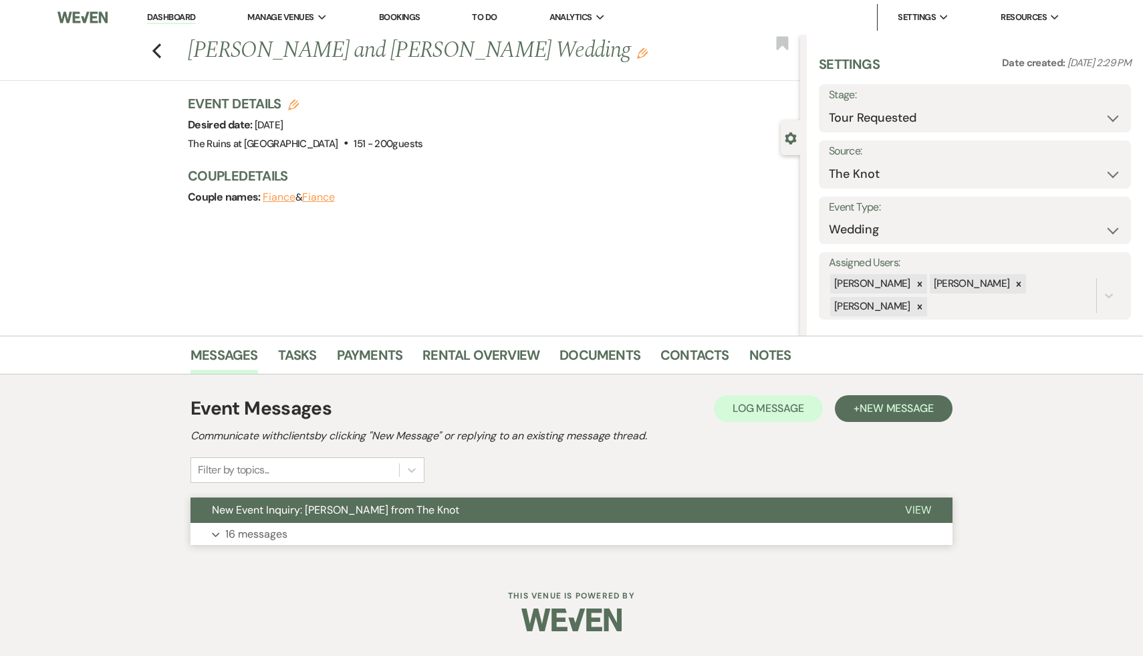
click at [379, 509] on span "New Event Inquiry: [PERSON_NAME] from The Knot" at bounding box center [335, 510] width 247 height 14
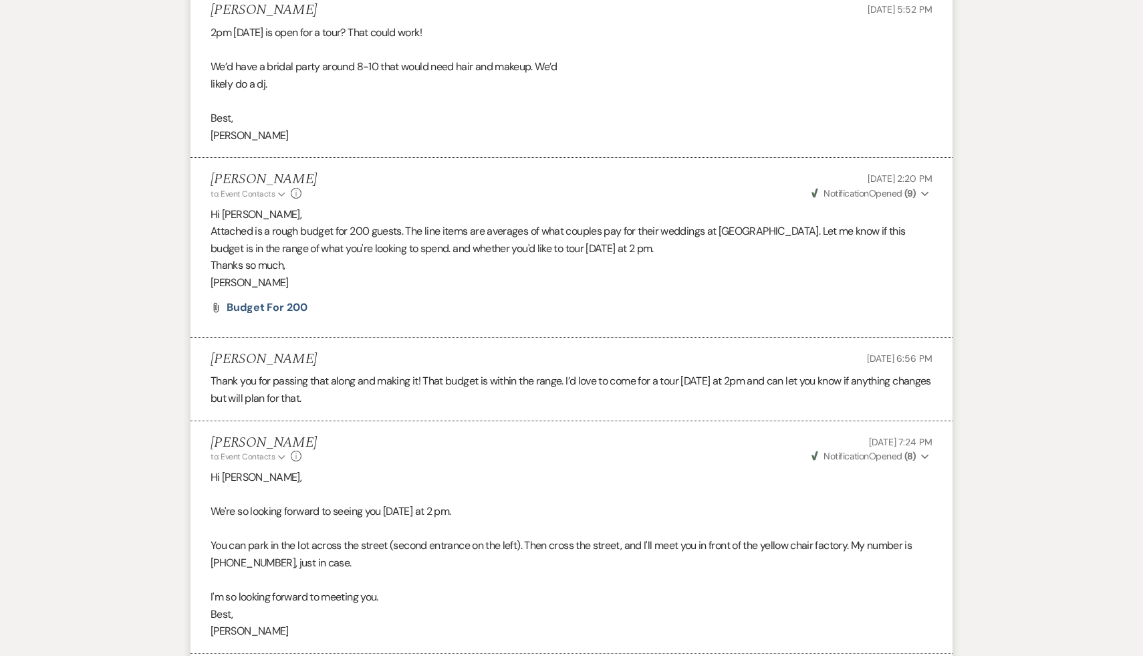
scroll to position [3923, 0]
